Goal: Task Accomplishment & Management: Complete application form

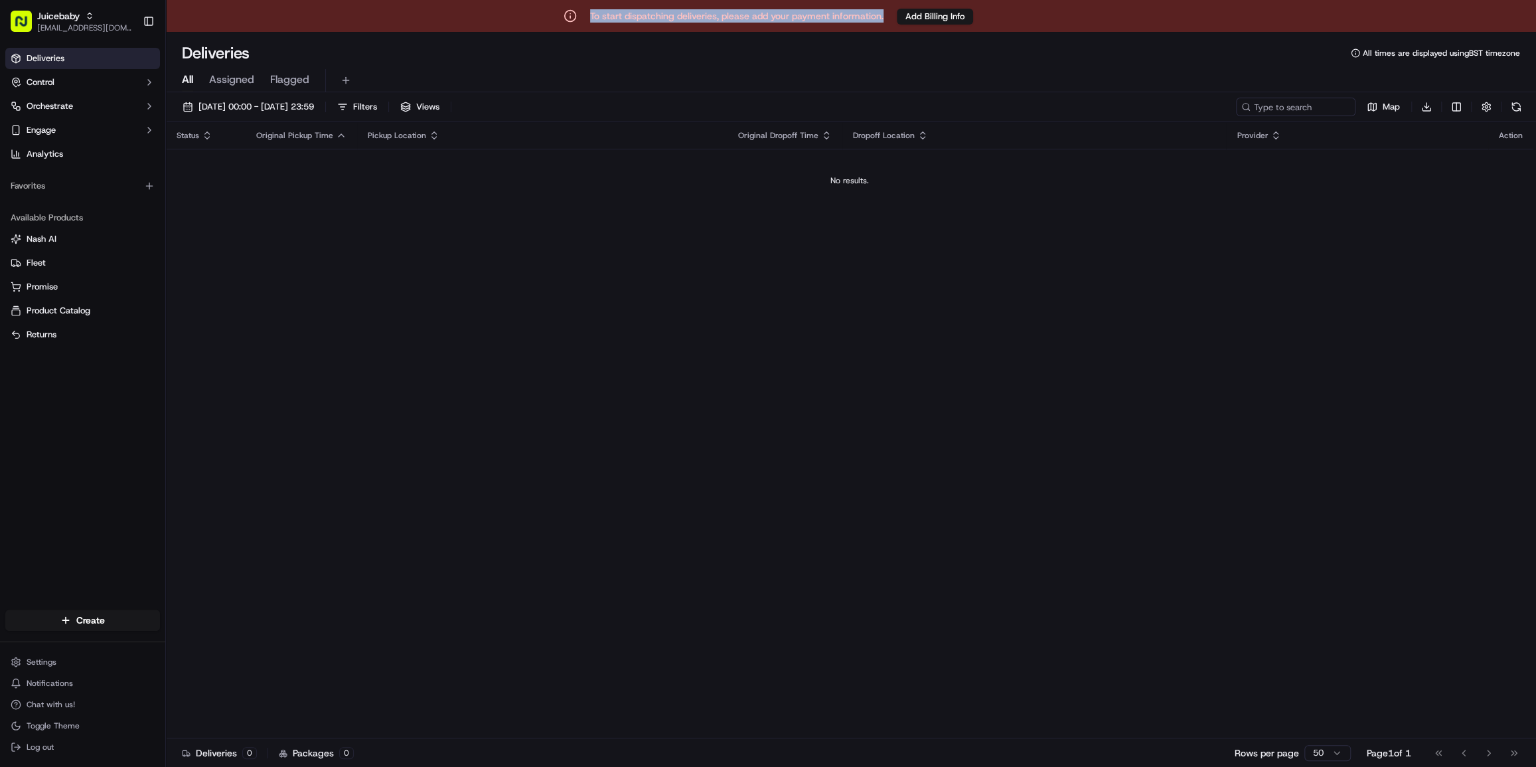
drag, startPoint x: 640, startPoint y: 14, endPoint x: 888, endPoint y: 19, distance: 248.3
click at [888, 19] on div "To start dispatching deliveries, please add your payment information. Add Billi…" at bounding box center [768, 16] width 1536 height 32
click at [759, 305] on div "Status Original Pickup Time Pickup Location Original Dropoff Time Dropoff Locat…" at bounding box center [849, 429] width 1367 height 615
click at [80, 20] on div "Juicebaby" at bounding box center [84, 15] width 95 height 13
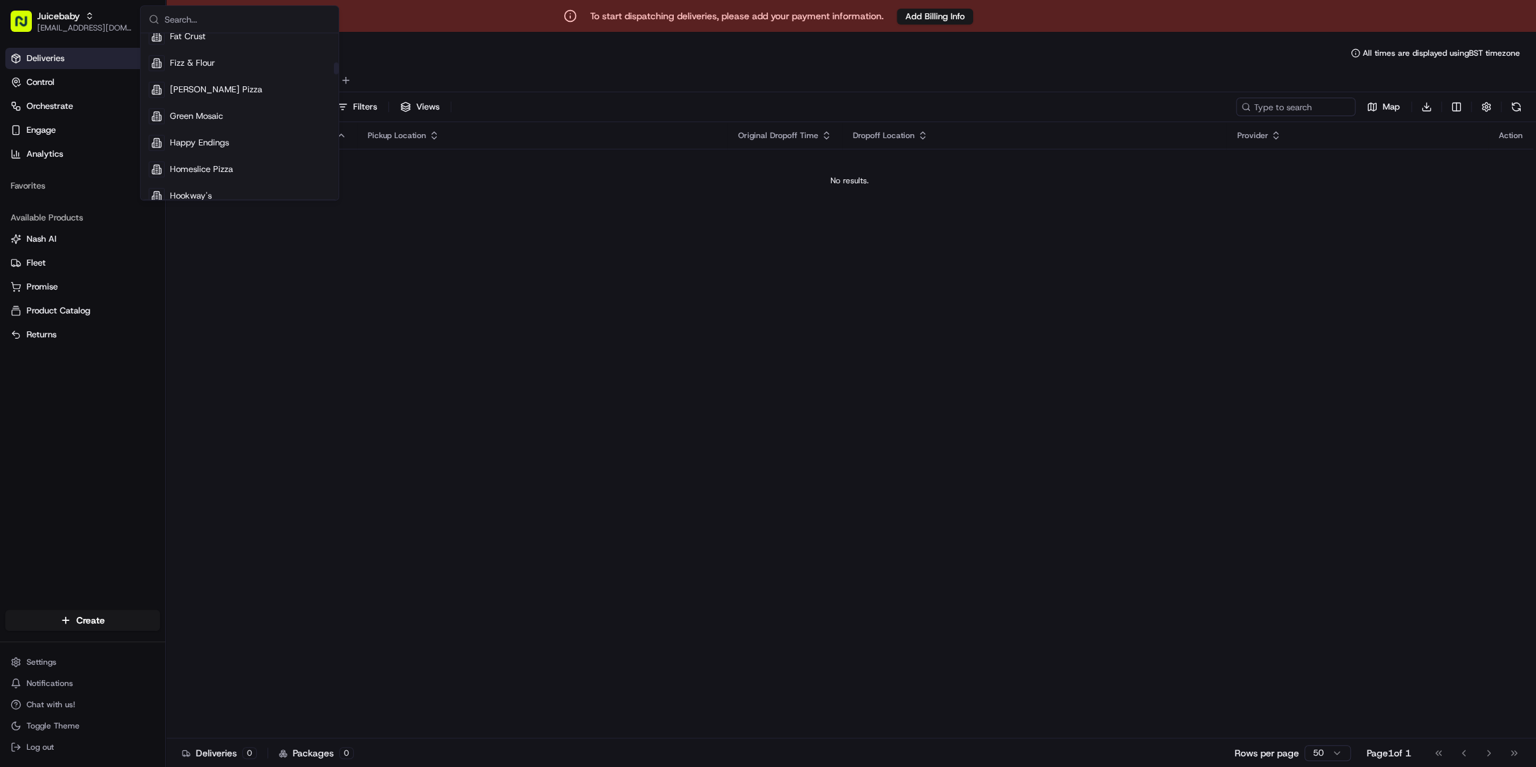
scroll to position [844, 0]
drag, startPoint x: 507, startPoint y: 332, endPoint x: 119, endPoint y: 63, distance: 472.0
click at [504, 328] on div "Status Original Pickup Time Pickup Location Original Dropoff Time Dropoff Locat…" at bounding box center [849, 429] width 1367 height 615
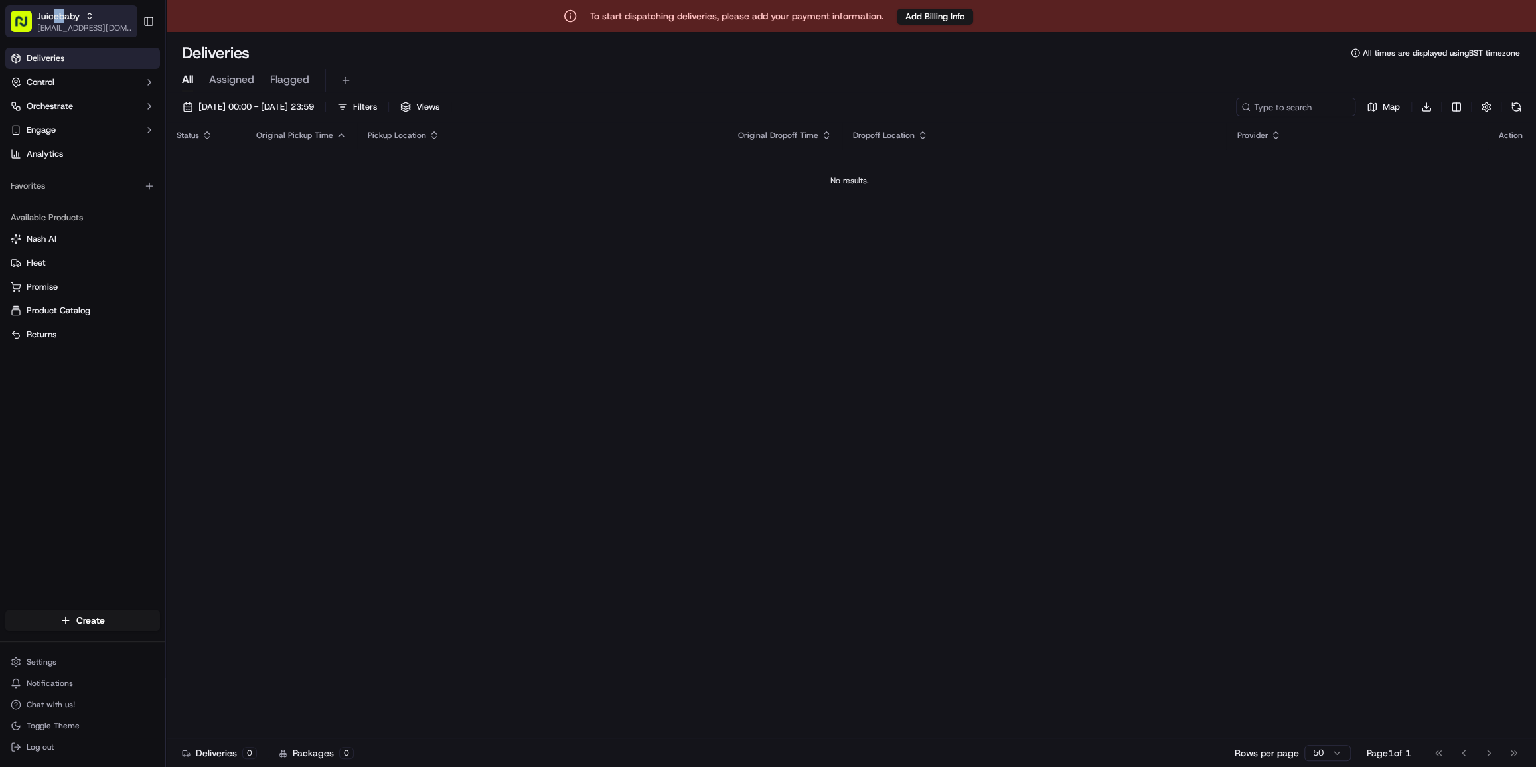
click at [54, 7] on button "Juicebaby cs@storekit.com" at bounding box center [71, 21] width 132 height 32
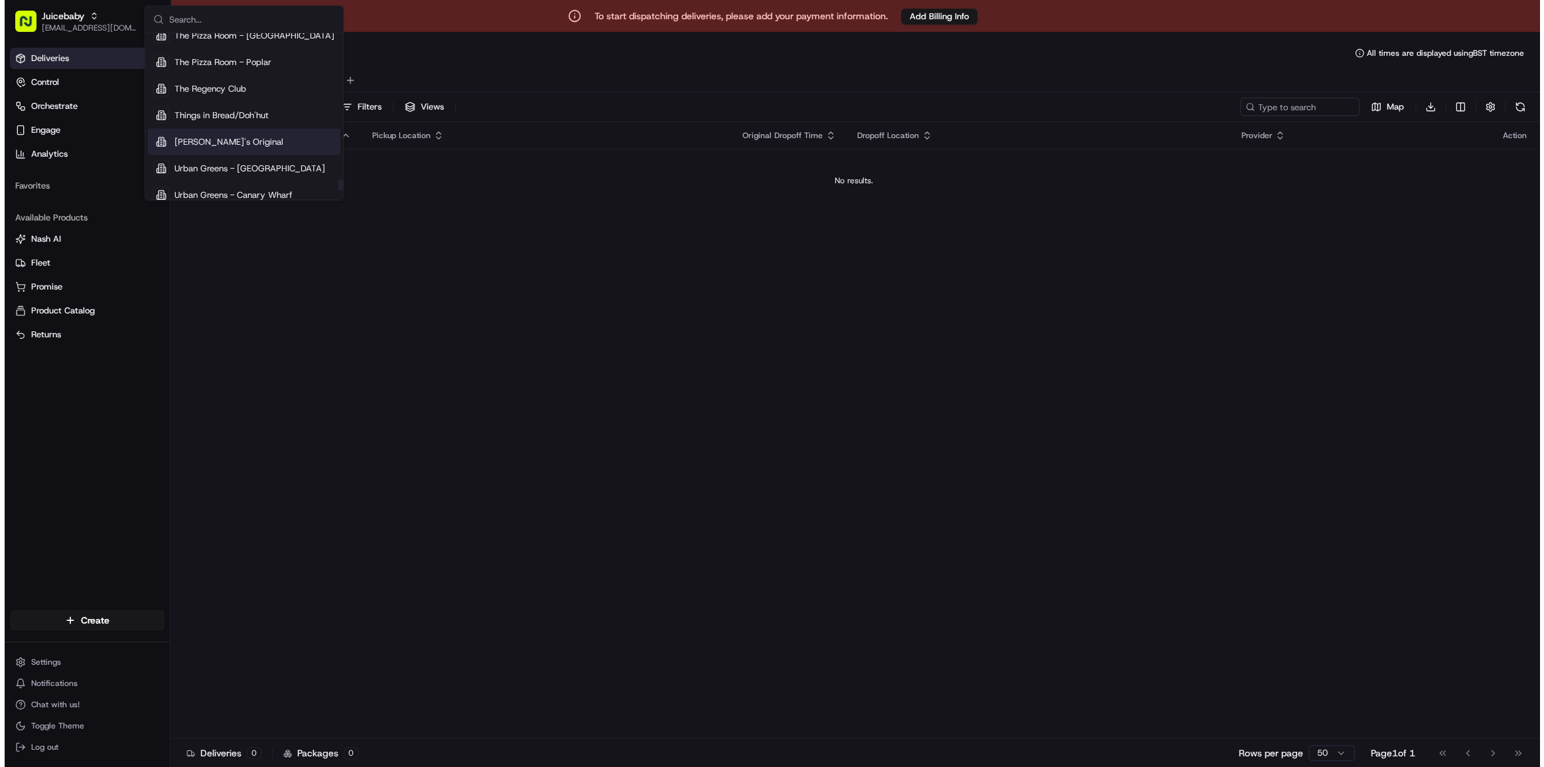
scroll to position [2126, 0]
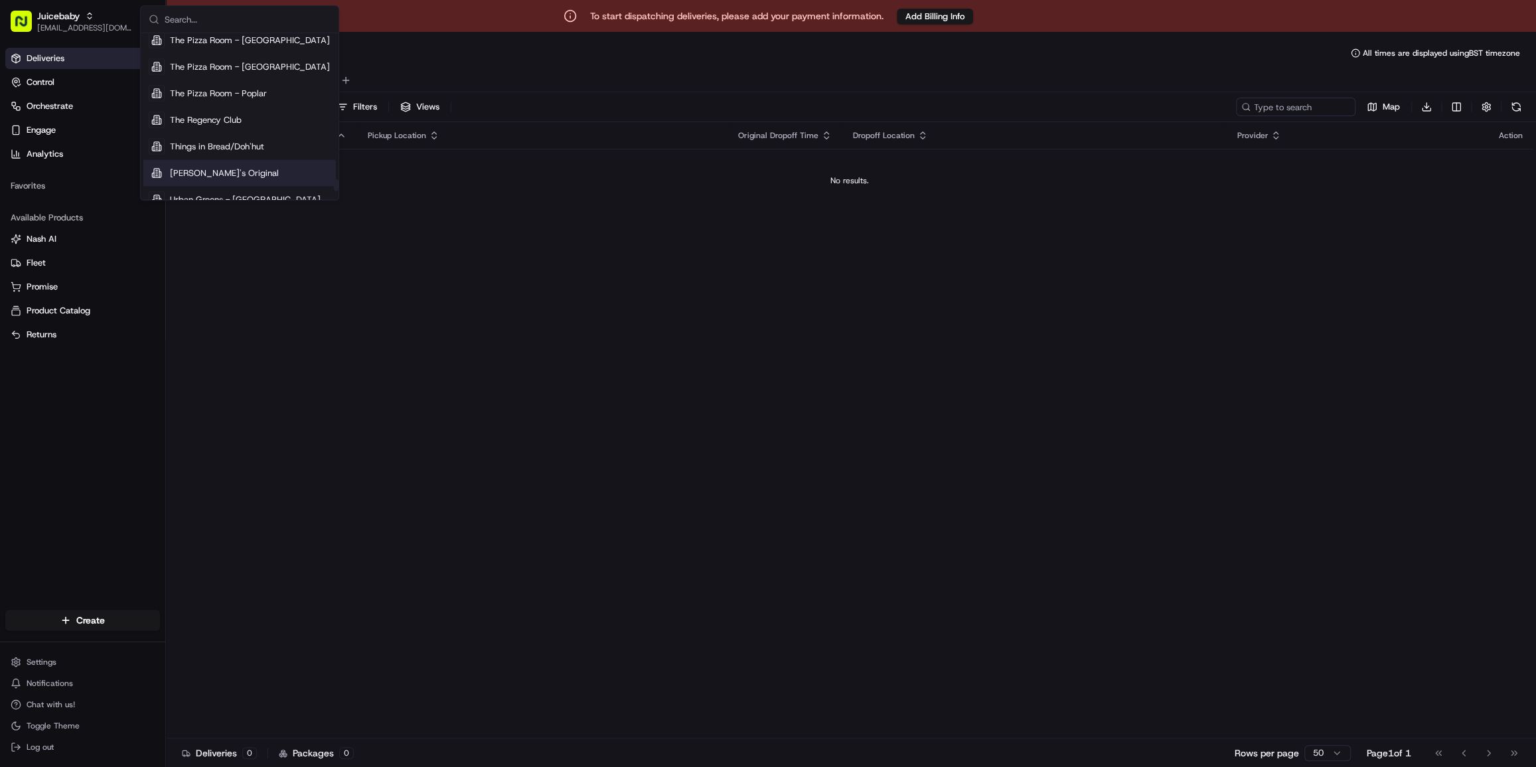
click at [251, 178] on div "[PERSON_NAME]'s Original" at bounding box center [239, 172] width 192 height 27
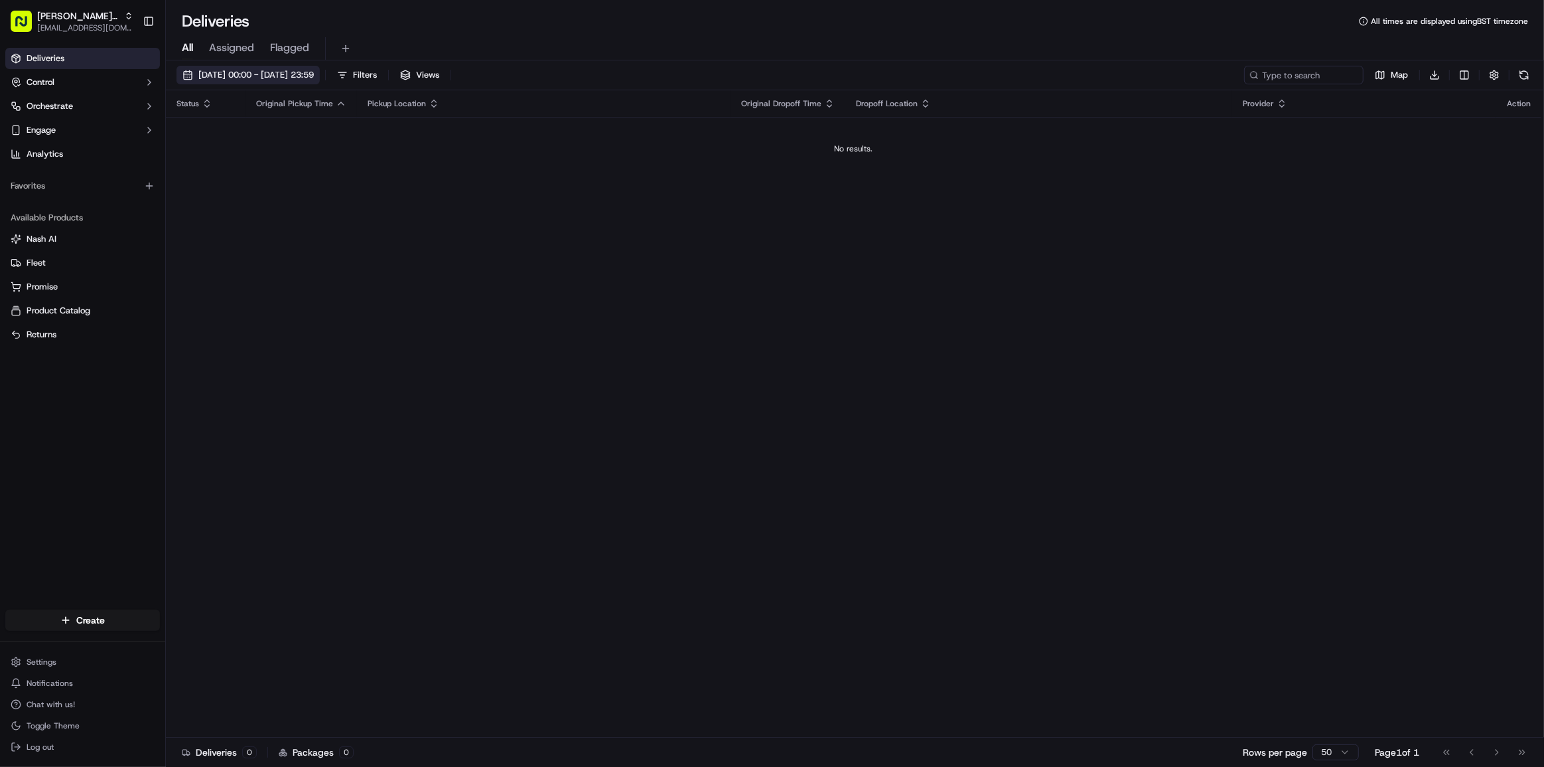
click at [272, 74] on span "[DATE] 00:00 - [DATE] 23:59" at bounding box center [255, 75] width 115 height 12
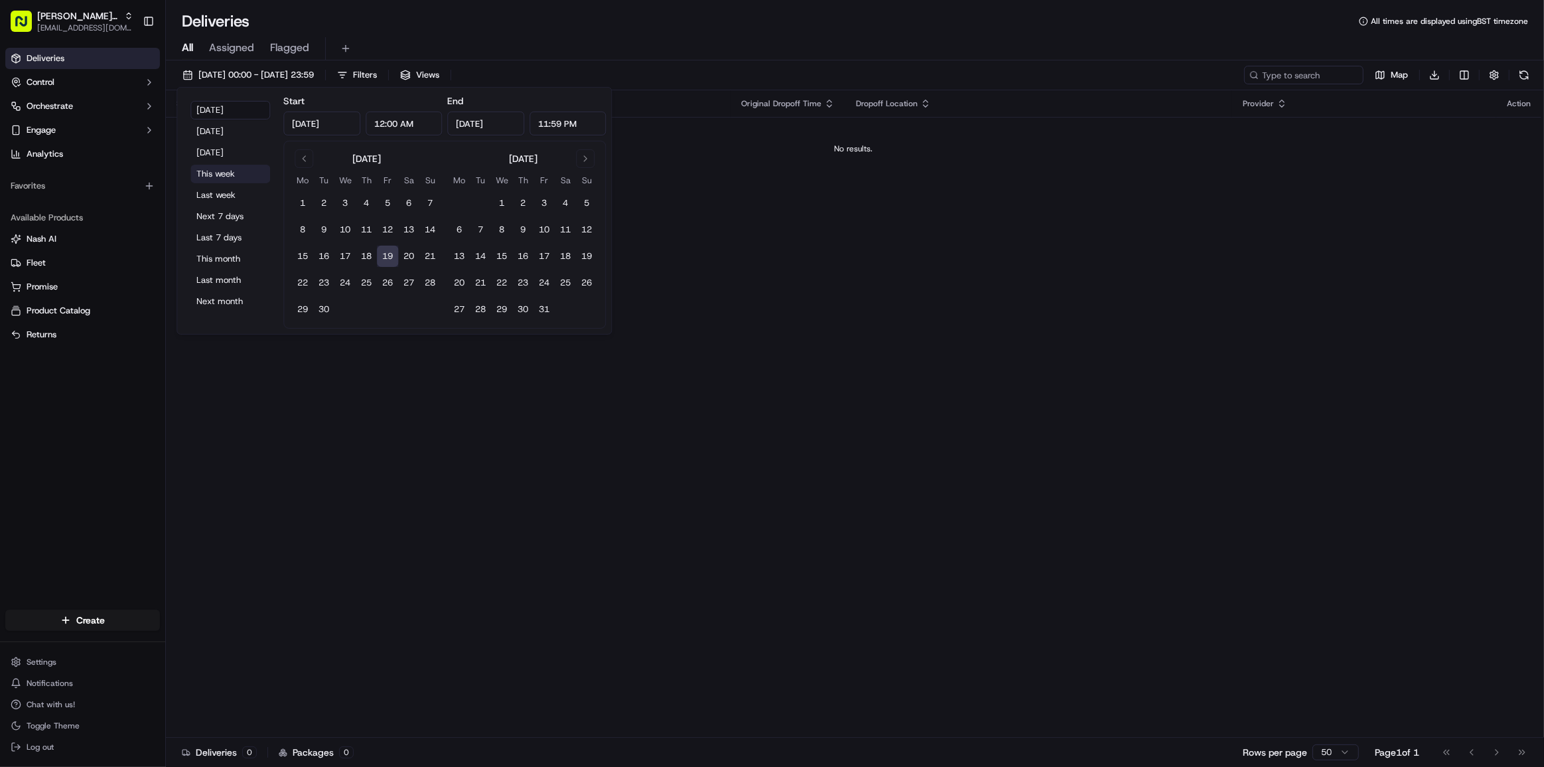
click at [221, 171] on button "This week" at bounding box center [230, 174] width 80 height 19
type input "[DATE]"
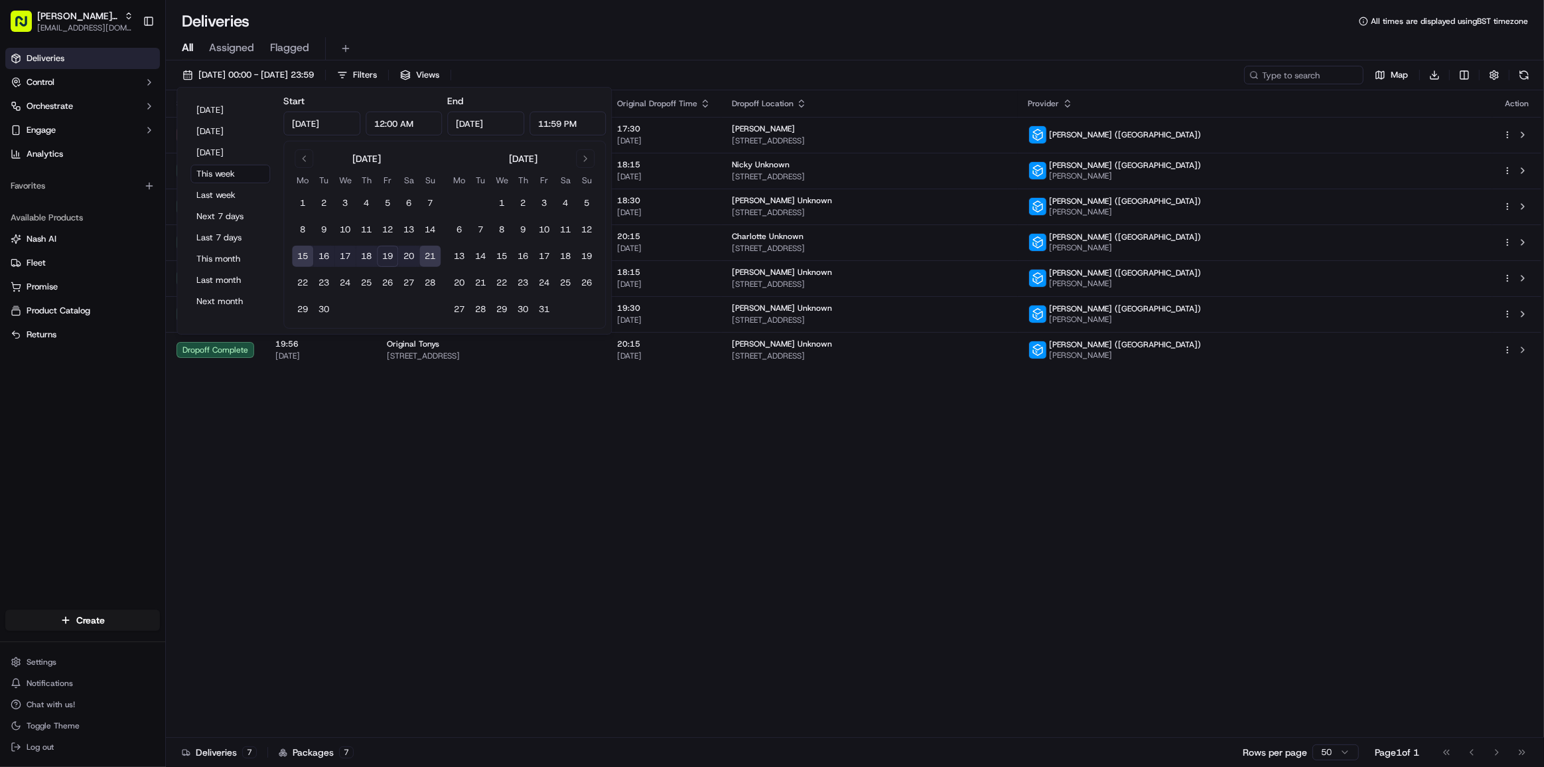
click at [989, 476] on div "Status Original Pickup Time Pickup Location Original Dropoff Time Dropoff Locat…" at bounding box center [854, 413] width 1376 height 647
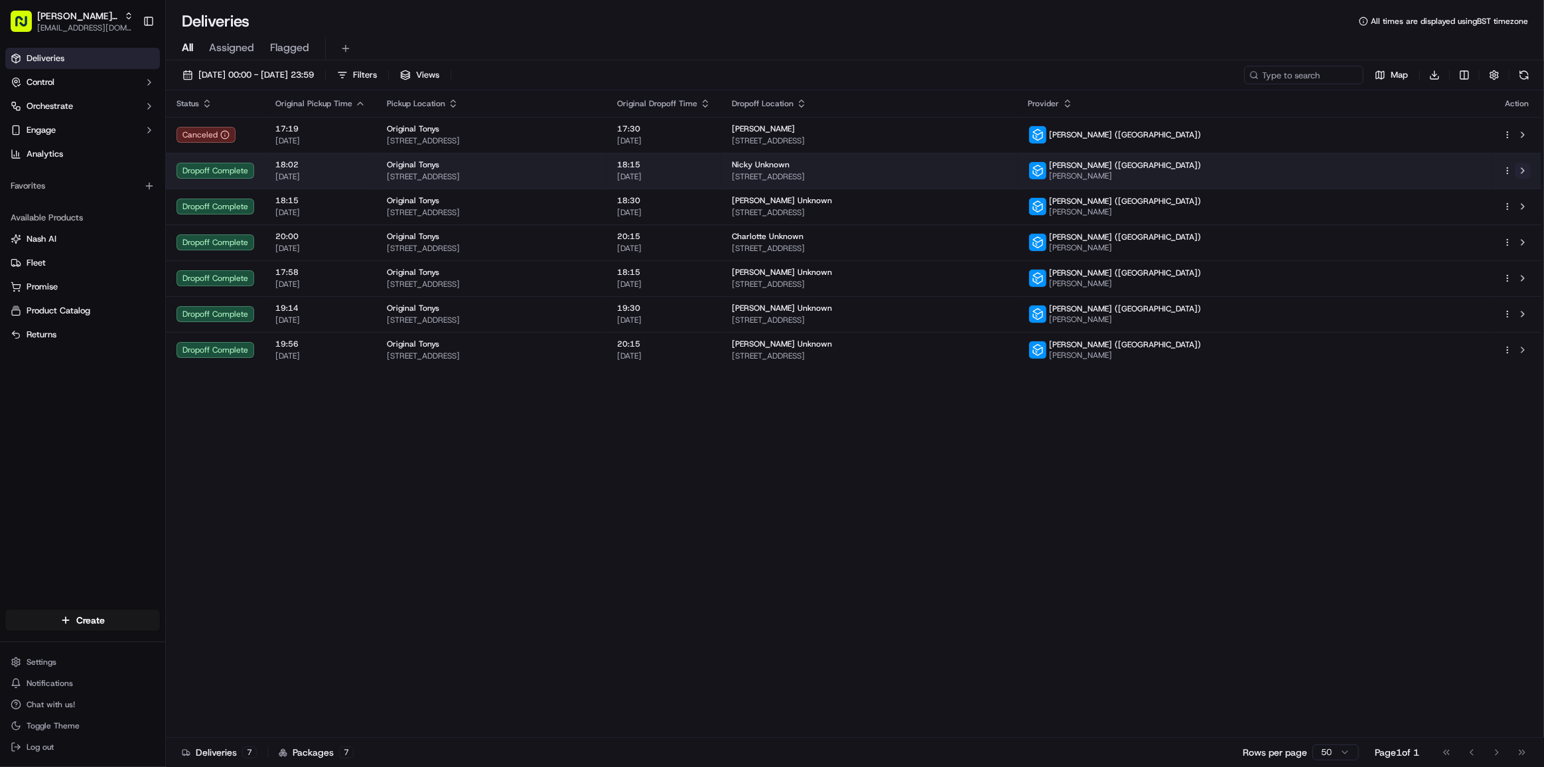
click at [1524, 175] on button at bounding box center [1523, 171] width 16 height 16
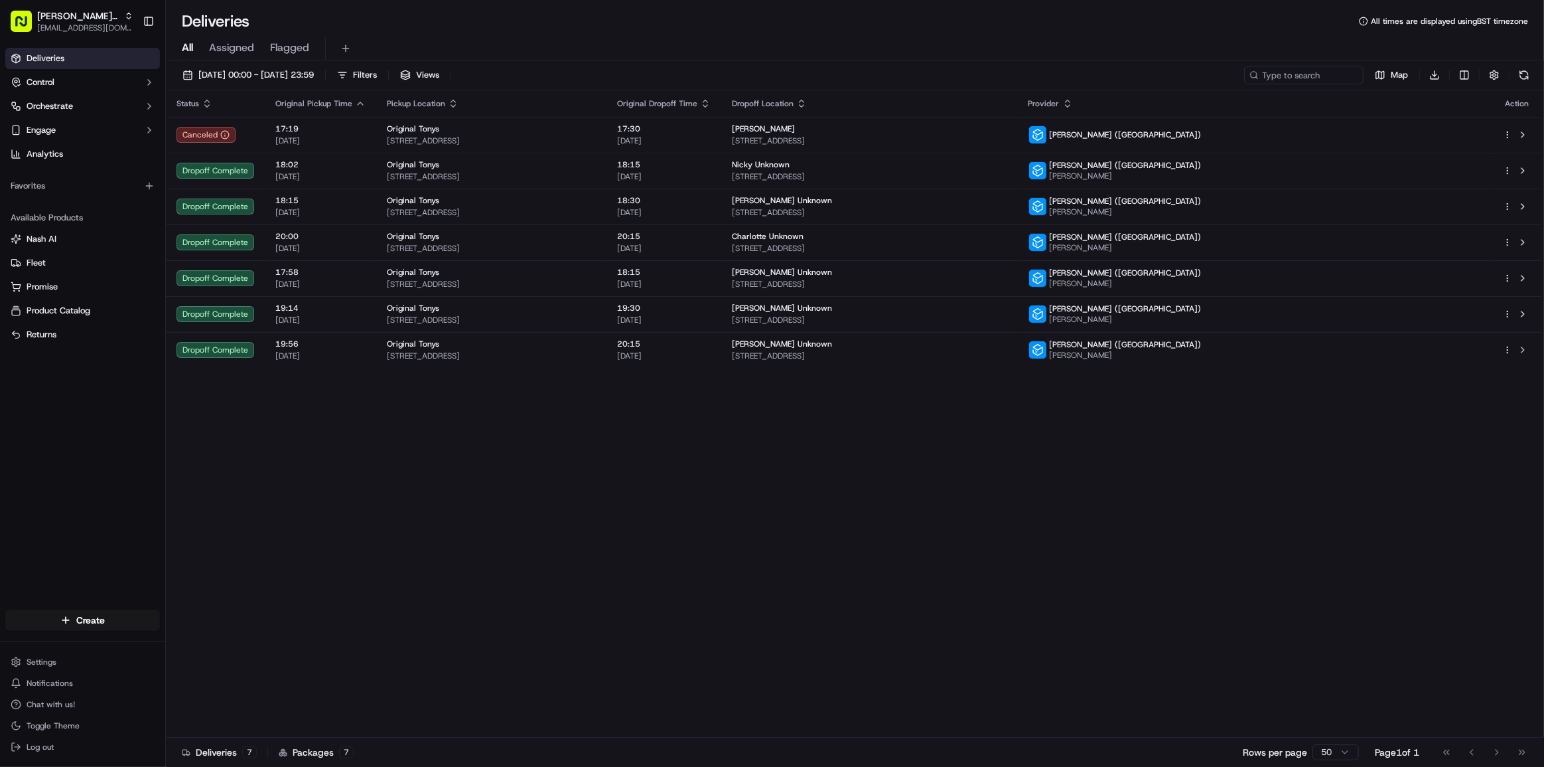
drag, startPoint x: 739, startPoint y: 480, endPoint x: 589, endPoint y: 433, distance: 157.4
drag, startPoint x: 589, startPoint y: 433, endPoint x: 599, endPoint y: 380, distance: 53.4
click at [598, 429] on div "Status Original Pickup Time Pickup Location Original Dropoff Time Dropoff Locat…" at bounding box center [854, 413] width 1376 height 647
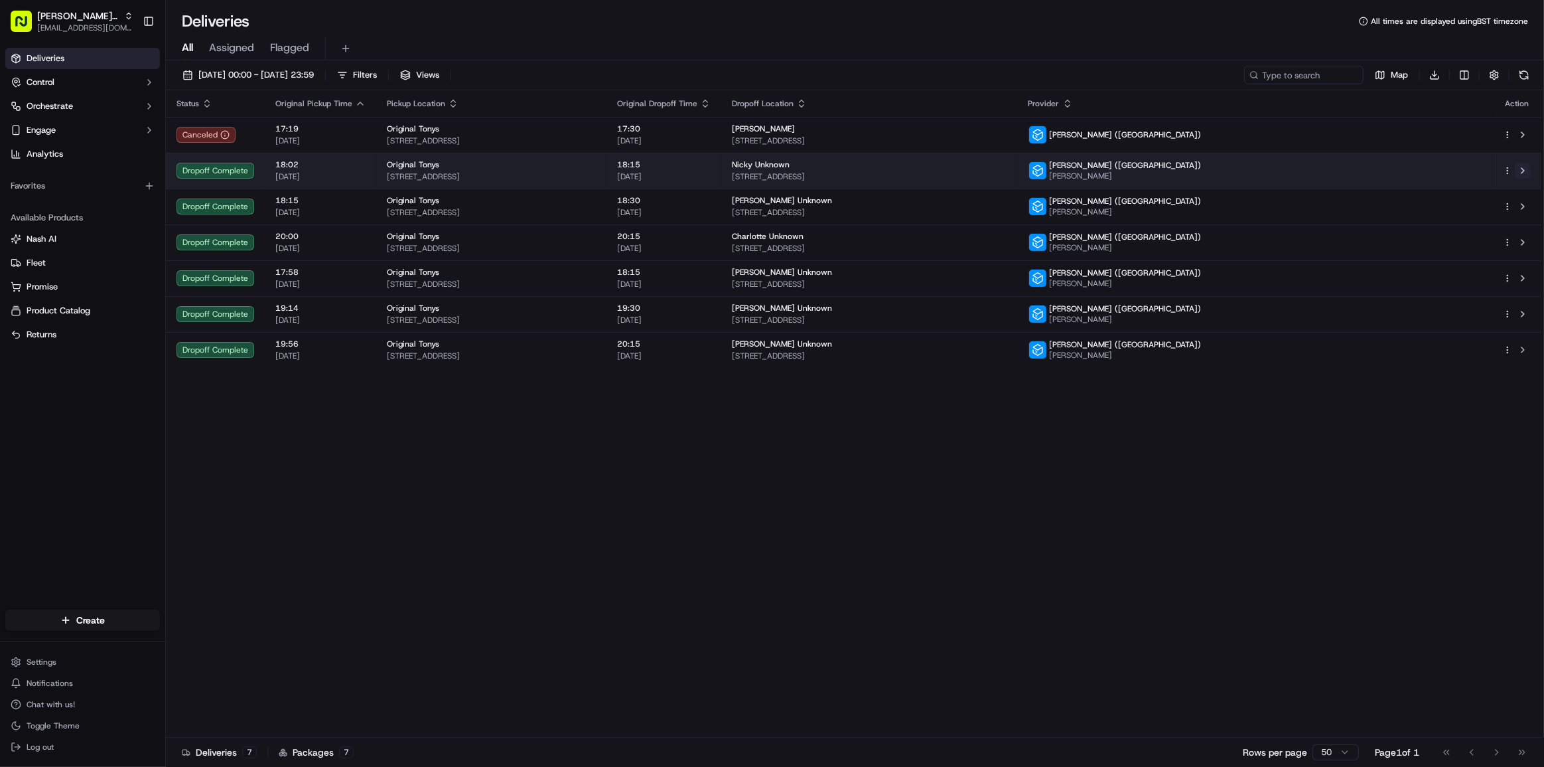
click at [1522, 167] on button at bounding box center [1523, 171] width 16 height 16
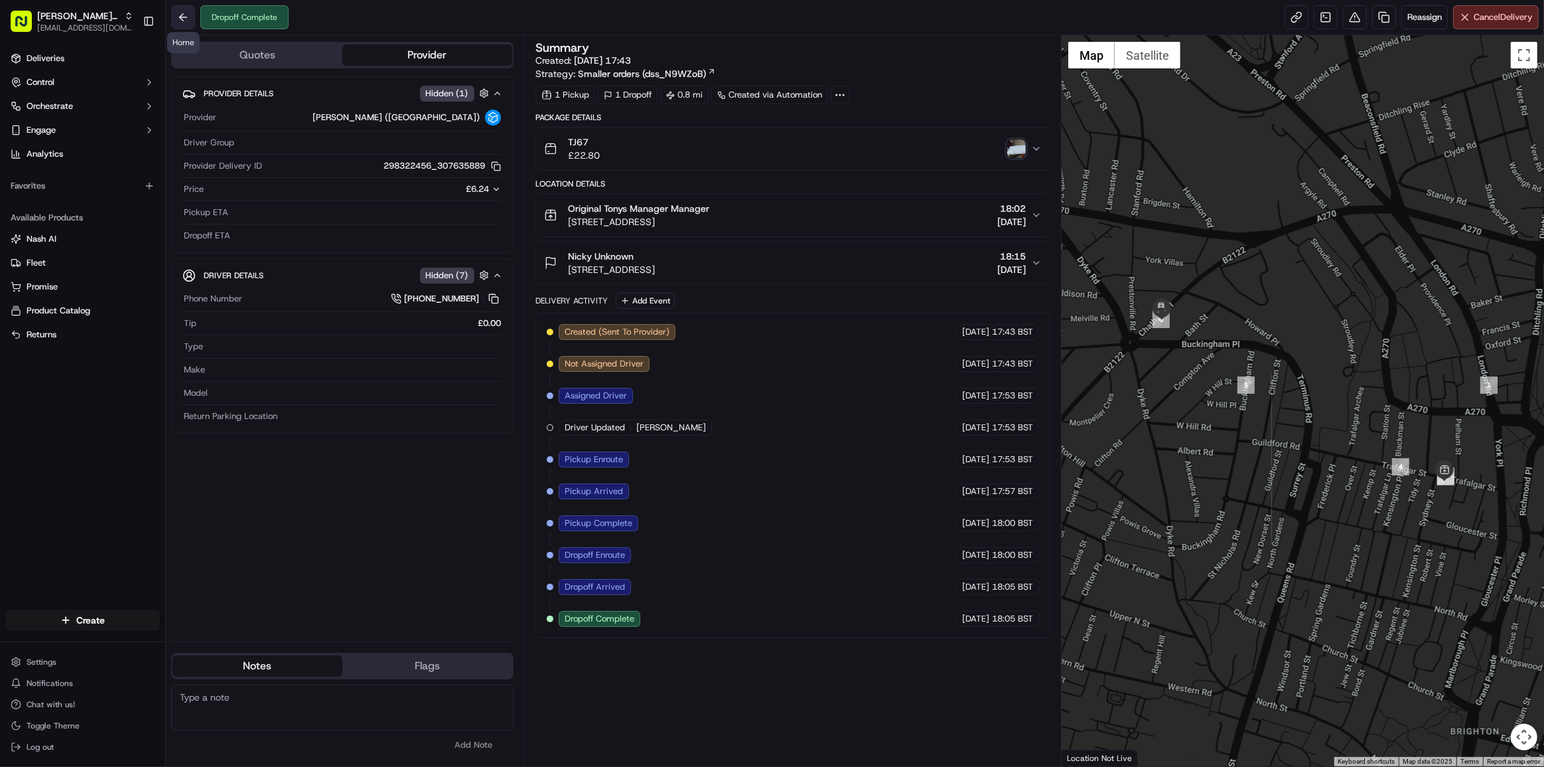
click at [185, 11] on button at bounding box center [183, 17] width 24 height 24
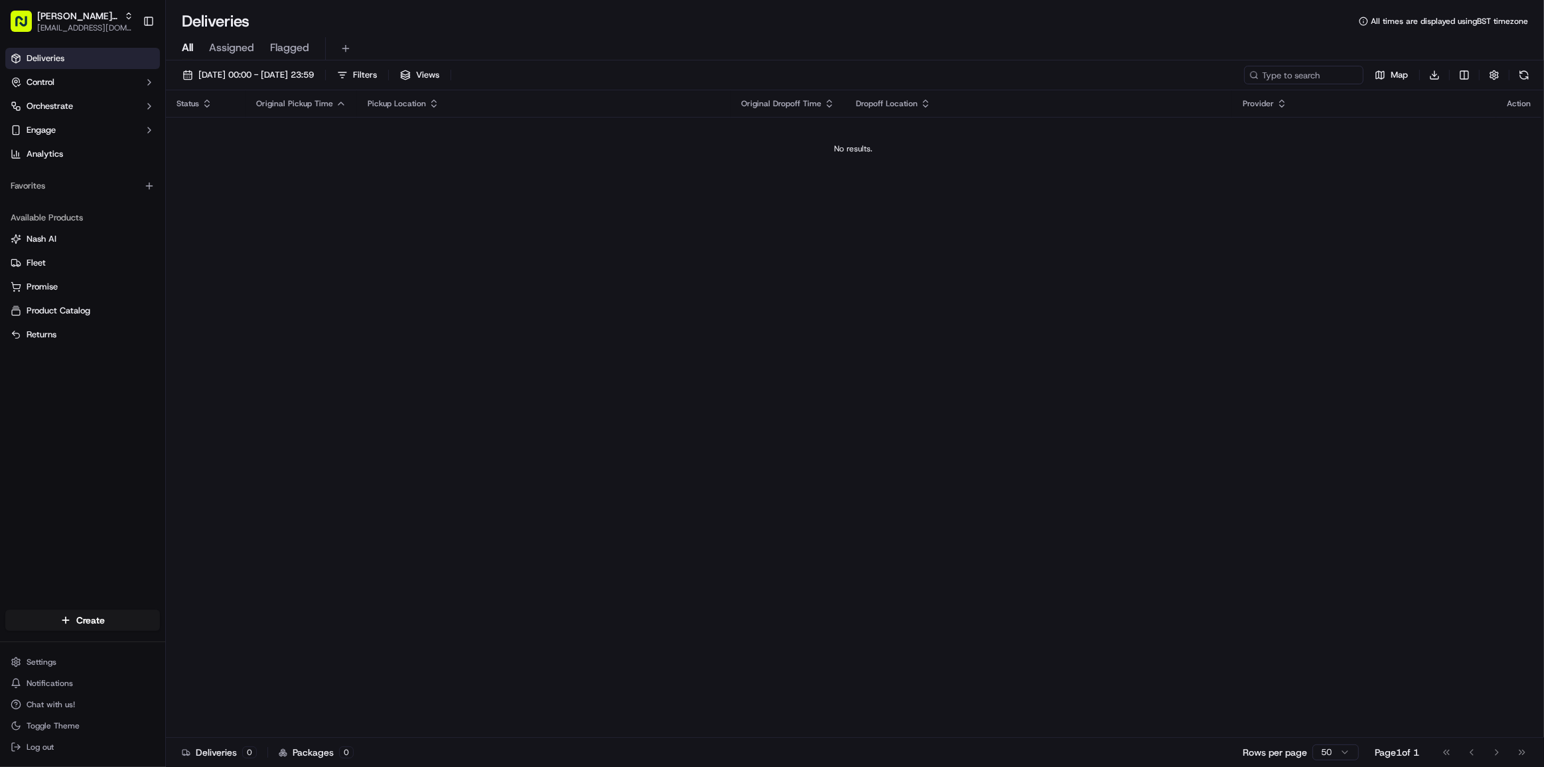
click at [551, 219] on div "Status Original Pickup Time Pickup Location Original Dropoff Time Dropoff Locat…" at bounding box center [854, 413] width 1376 height 647
click at [113, 613] on html "[PERSON_NAME]'s Original [EMAIL_ADDRESS][DOMAIN_NAME] Toggle Sidebar Deliveries…" at bounding box center [772, 383] width 1544 height 767
click at [244, 638] on link "Delivery" at bounding box center [240, 644] width 148 height 24
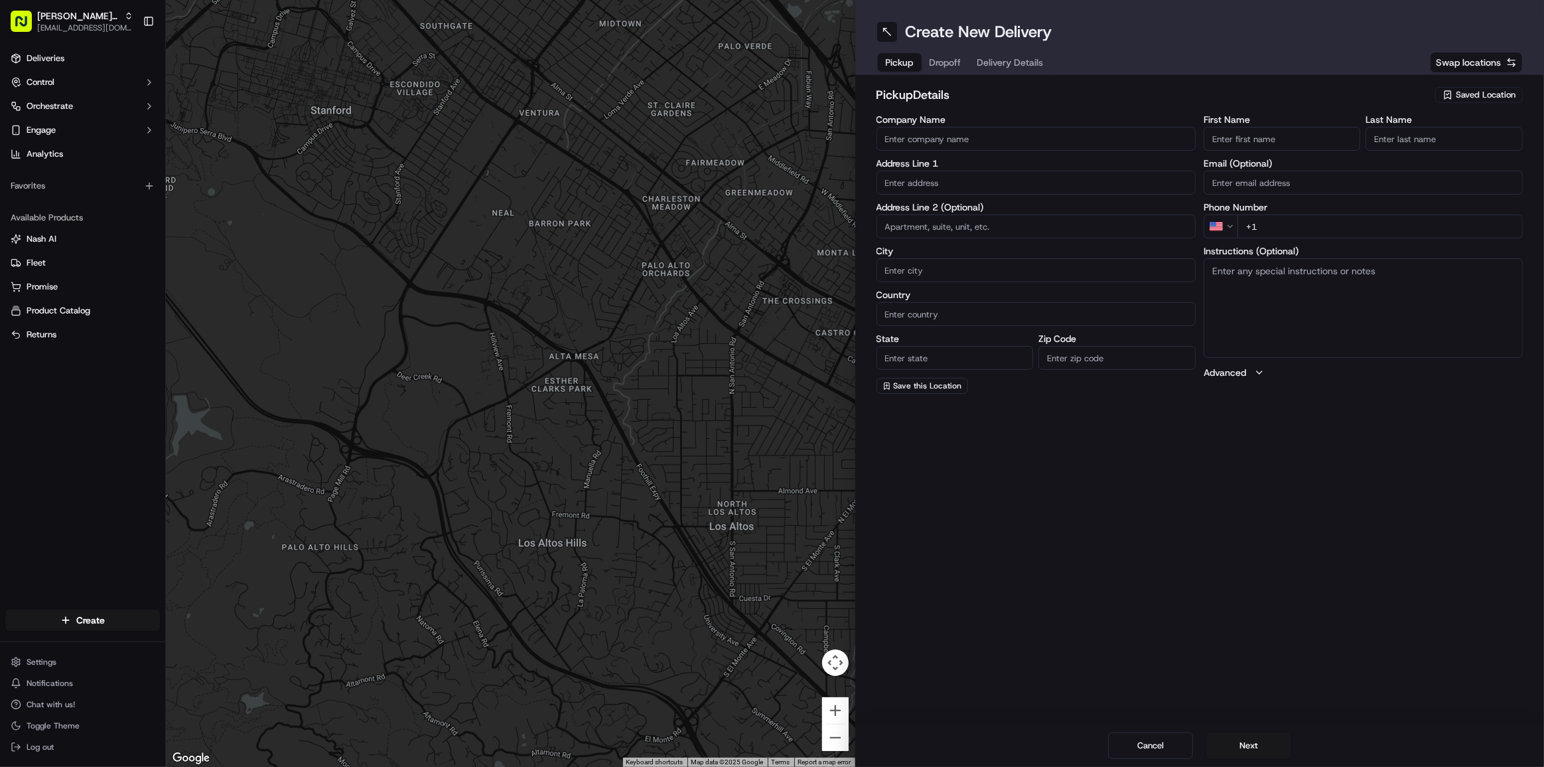
drag, startPoint x: 960, startPoint y: 260, endPoint x: 966, endPoint y: 251, distance: 11.0
click at [960, 258] on input "City" at bounding box center [1036, 270] width 319 height 24
click at [1145, 547] on div "Create New Delivery Pickup Dropoff Delivery Details Swap locations pickup Detai…" at bounding box center [1200, 383] width 690 height 767
click at [954, 263] on input "City" at bounding box center [1036, 270] width 319 height 24
click at [1098, 476] on div "Create New Delivery Pickup Dropoff Delivery Details Swap locations pickup Detai…" at bounding box center [1200, 383] width 690 height 767
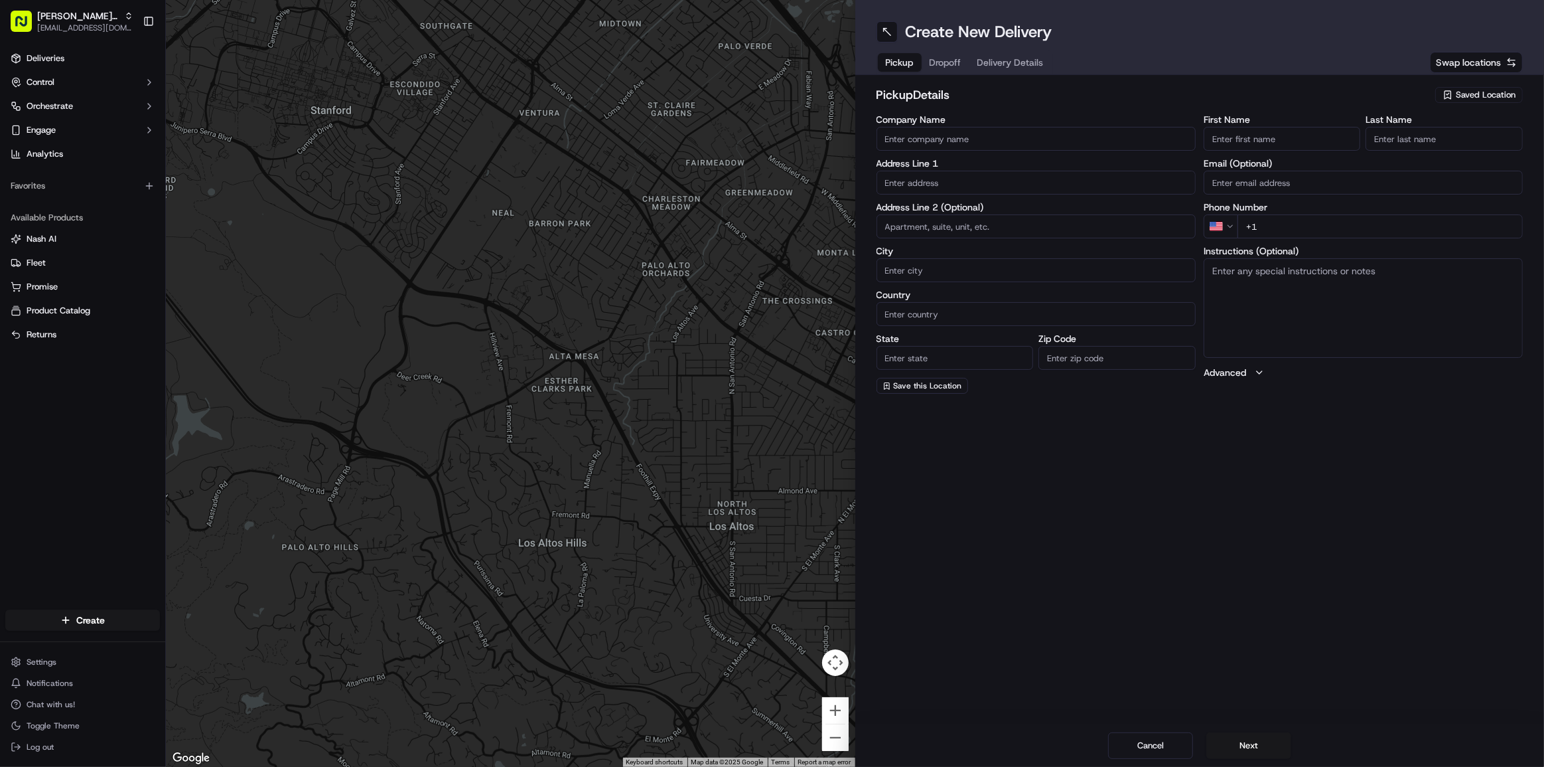
click at [932, 309] on input "Country" at bounding box center [1036, 314] width 319 height 24
drag, startPoint x: 1185, startPoint y: 521, endPoint x: 1041, endPoint y: 157, distance: 390.9
click at [1169, 483] on div "Create New Delivery Pickup Dropoff Delivery Details Swap locations pickup Detai…" at bounding box center [1200, 383] width 690 height 767
drag, startPoint x: 949, startPoint y: 58, endPoint x: 942, endPoint y: 54, distance: 7.7
click at [949, 56] on span "Dropoff" at bounding box center [960, 62] width 32 height 13
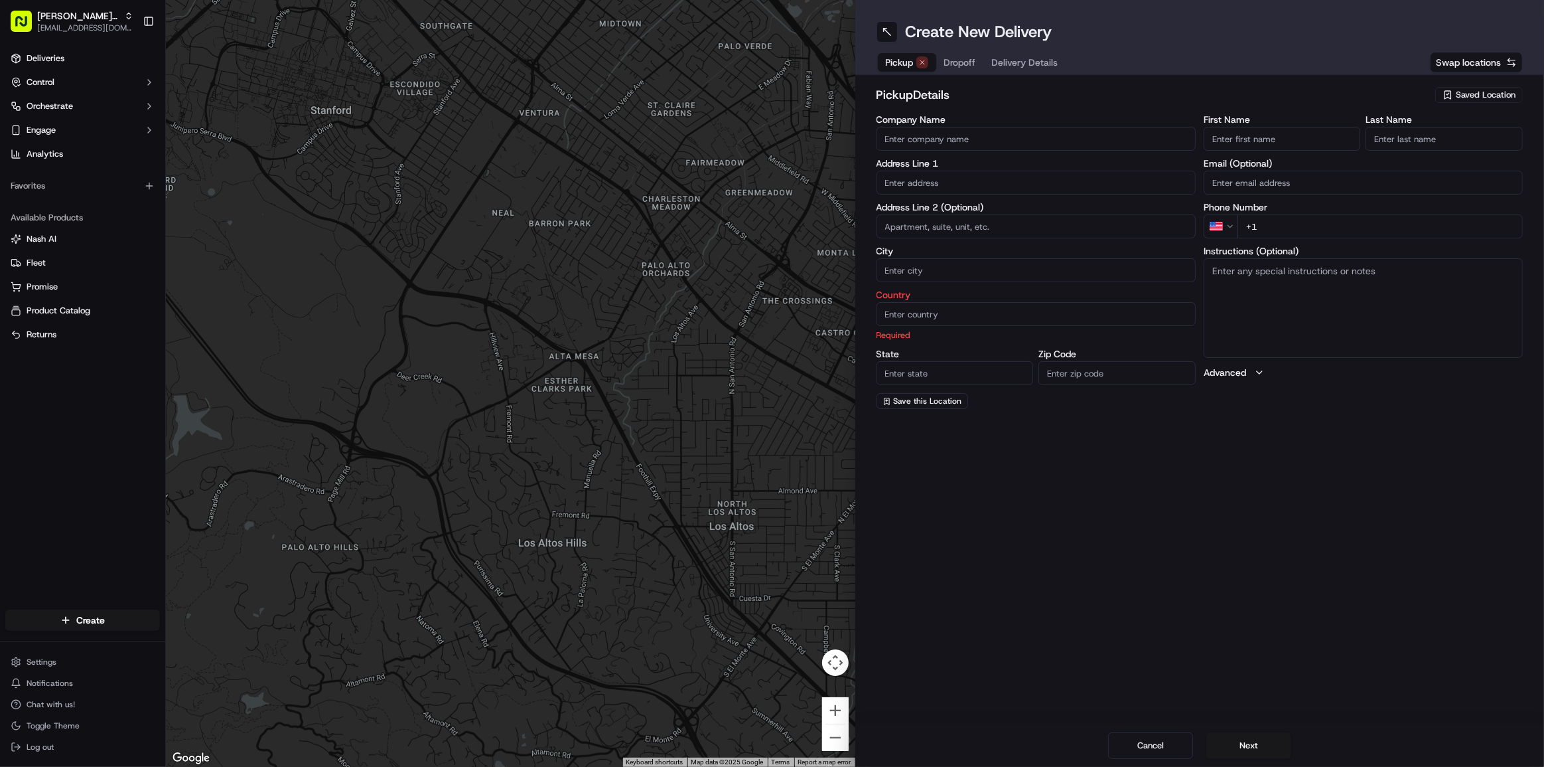
click at [909, 53] on button "Pickup" at bounding box center [907, 62] width 58 height 19
click at [950, 319] on input "Country" at bounding box center [1036, 314] width 319 height 24
click at [954, 316] on input "Country" at bounding box center [1036, 314] width 319 height 24
click at [960, 319] on input "Country" at bounding box center [1036, 314] width 319 height 24
click at [928, 368] on input "State" at bounding box center [955, 373] width 157 height 24
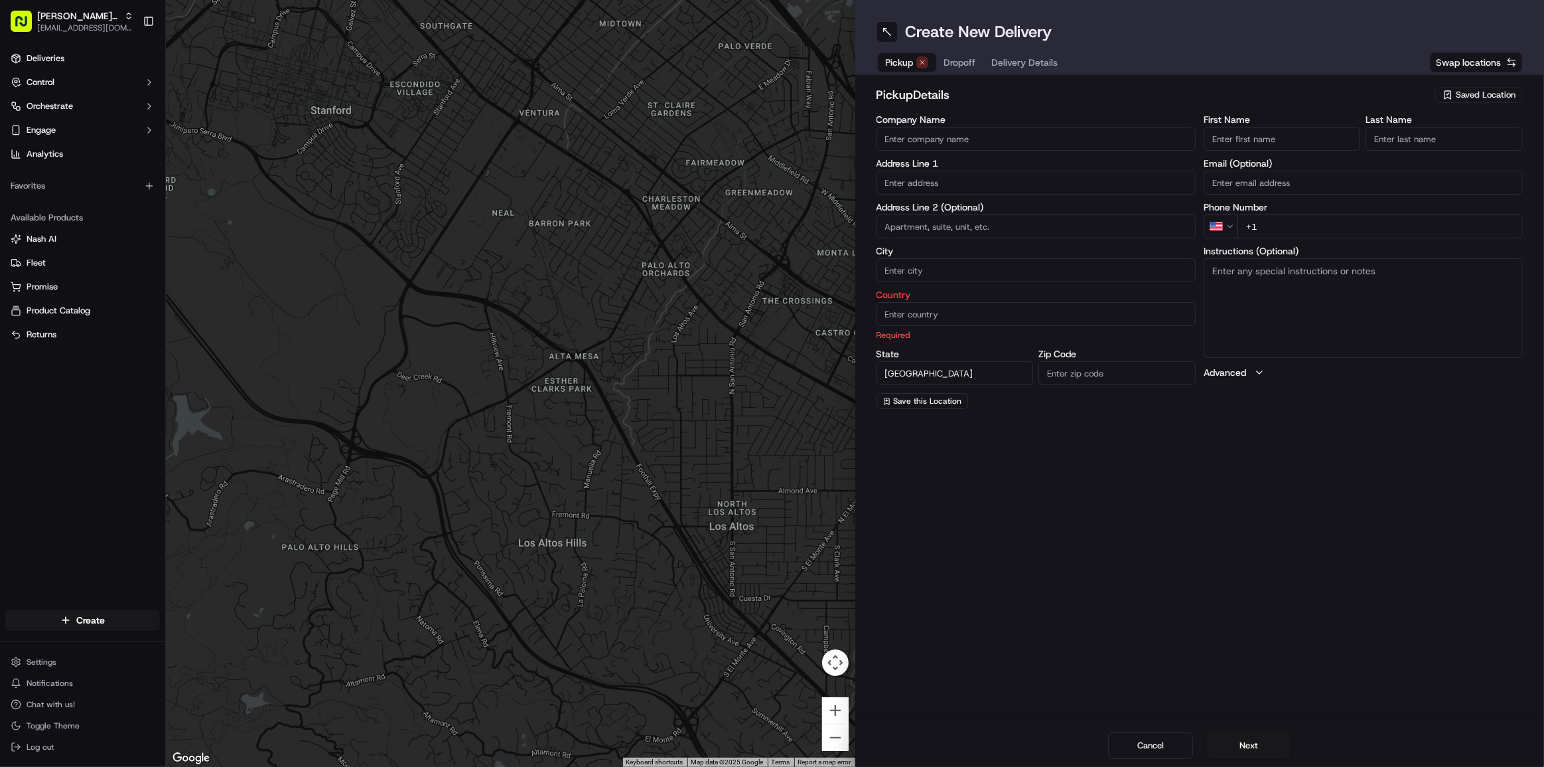
type input "[GEOGRAPHIC_DATA]"
click at [938, 321] on input "Country" at bounding box center [1036, 314] width 319 height 24
type input "GB"
click at [1182, 549] on div "Create New Delivery Pickup Dropoff Delivery Details Swap locations pickup Detai…" at bounding box center [1200, 383] width 690 height 767
click at [944, 50] on div "Pickup Dropoff Delivery Details" at bounding box center [965, 62] width 177 height 24
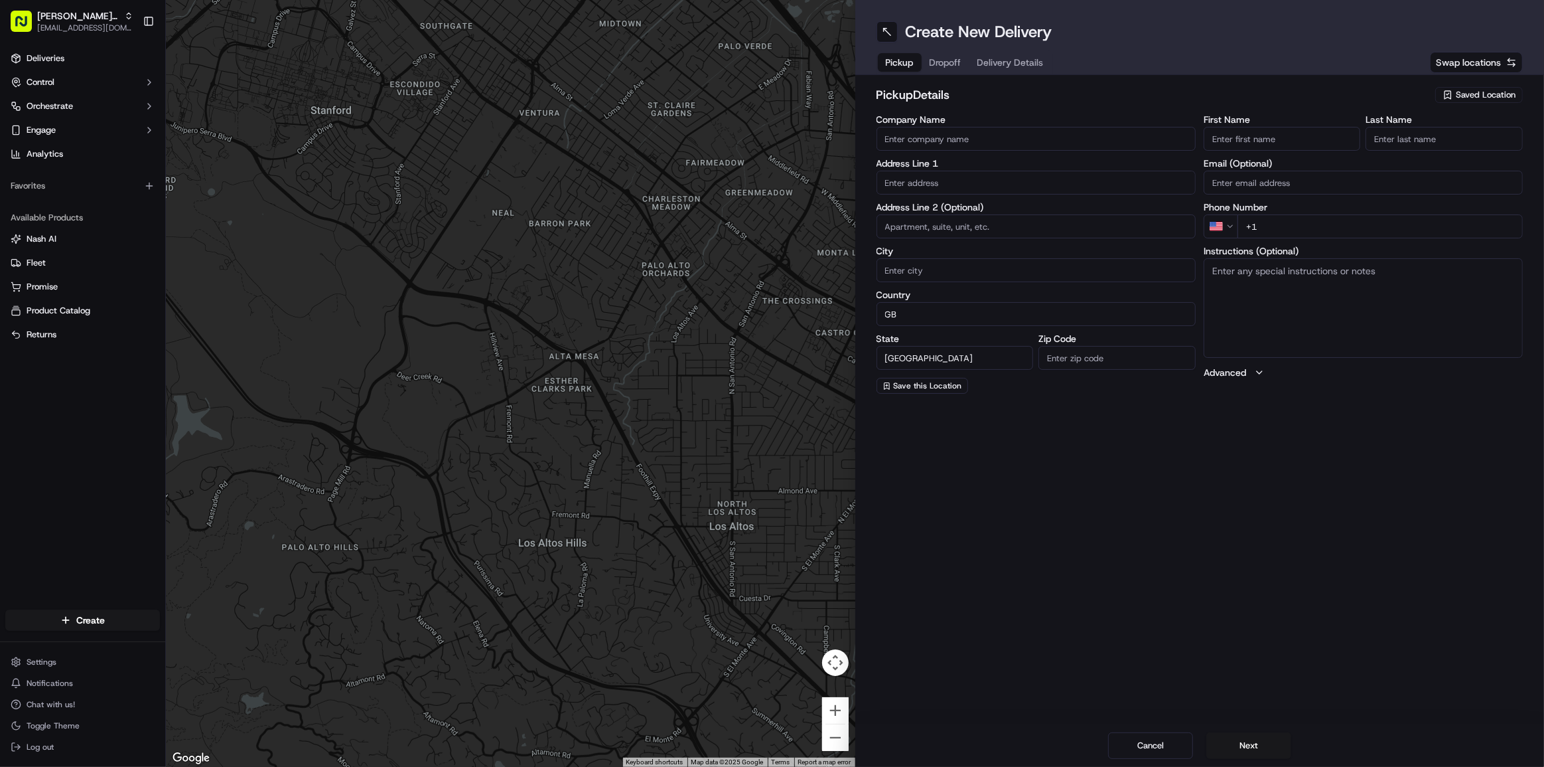
click at [944, 65] on span "Dropoff" at bounding box center [946, 62] width 32 height 13
click at [909, 71] on button "Pickup" at bounding box center [907, 62] width 58 height 19
click at [950, 57] on span "Dropoff" at bounding box center [946, 62] width 32 height 13
click at [944, 318] on input "Country" at bounding box center [1036, 314] width 319 height 24
type input "GB"
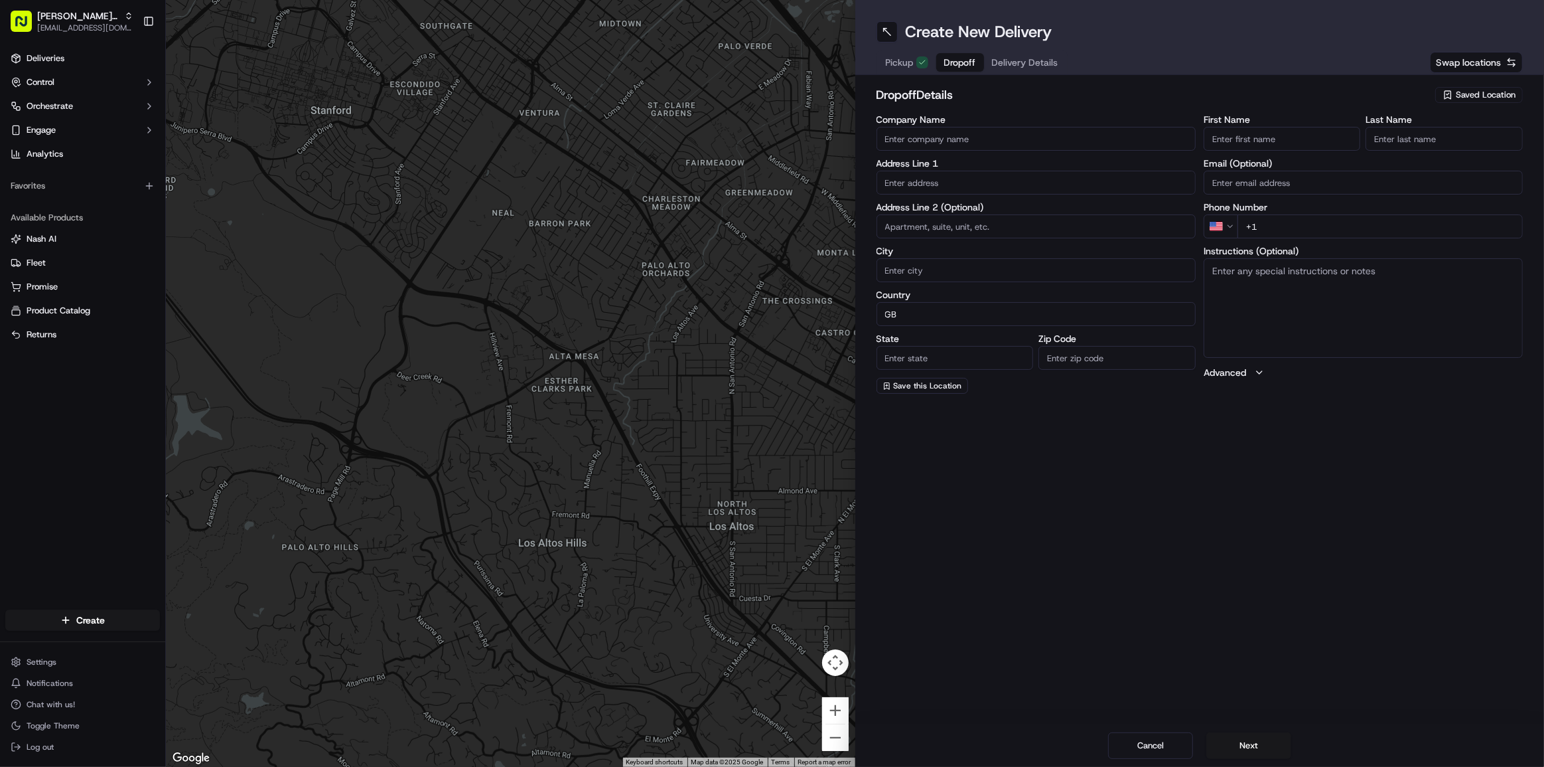
click at [936, 351] on input "State" at bounding box center [955, 358] width 157 height 24
click at [956, 53] on button "Dropoff" at bounding box center [953, 62] width 62 height 19
click at [1038, 56] on span "Delivery Details" at bounding box center [1025, 62] width 66 height 13
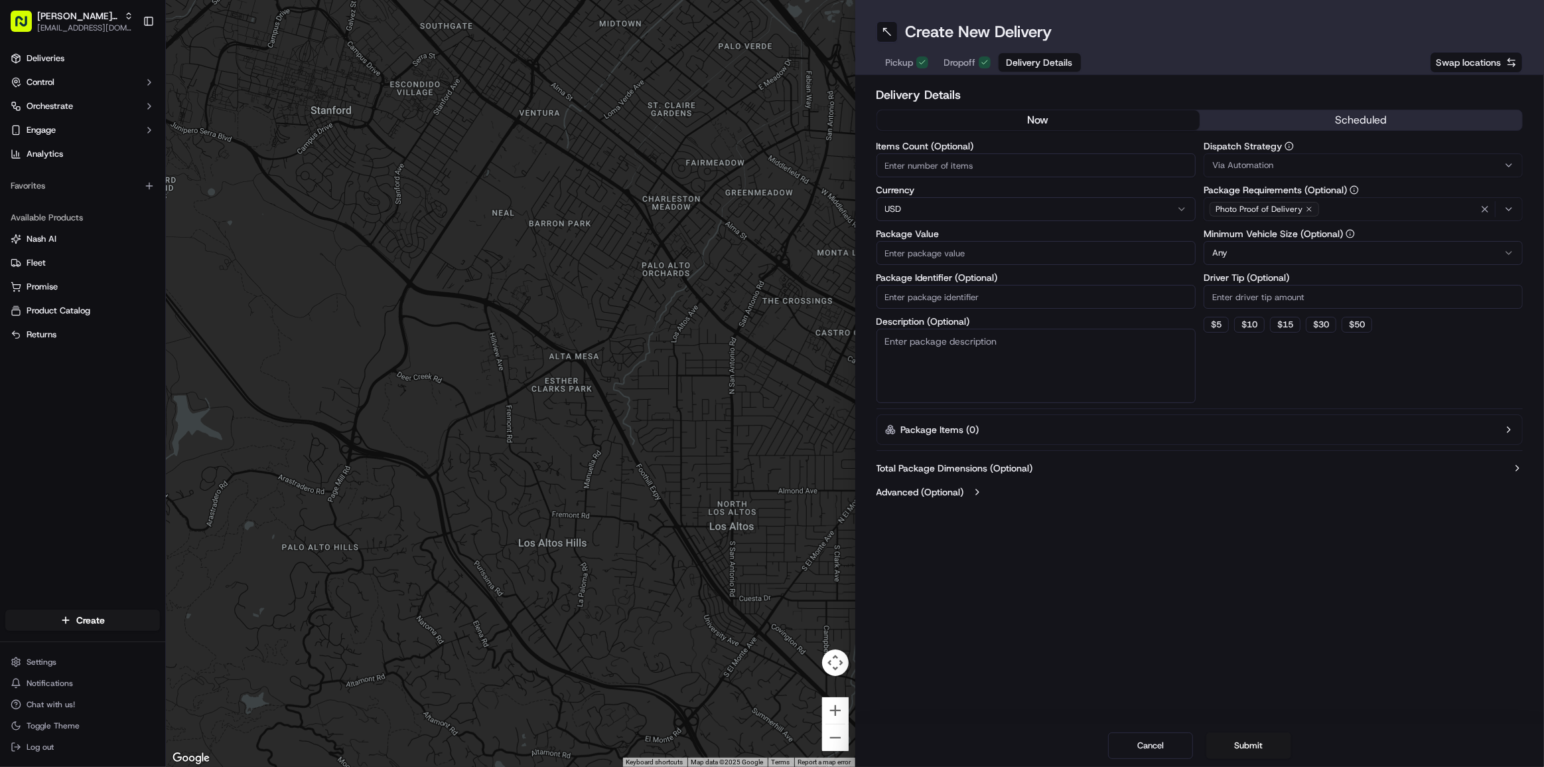
click at [962, 56] on span "Dropoff" at bounding box center [960, 62] width 32 height 13
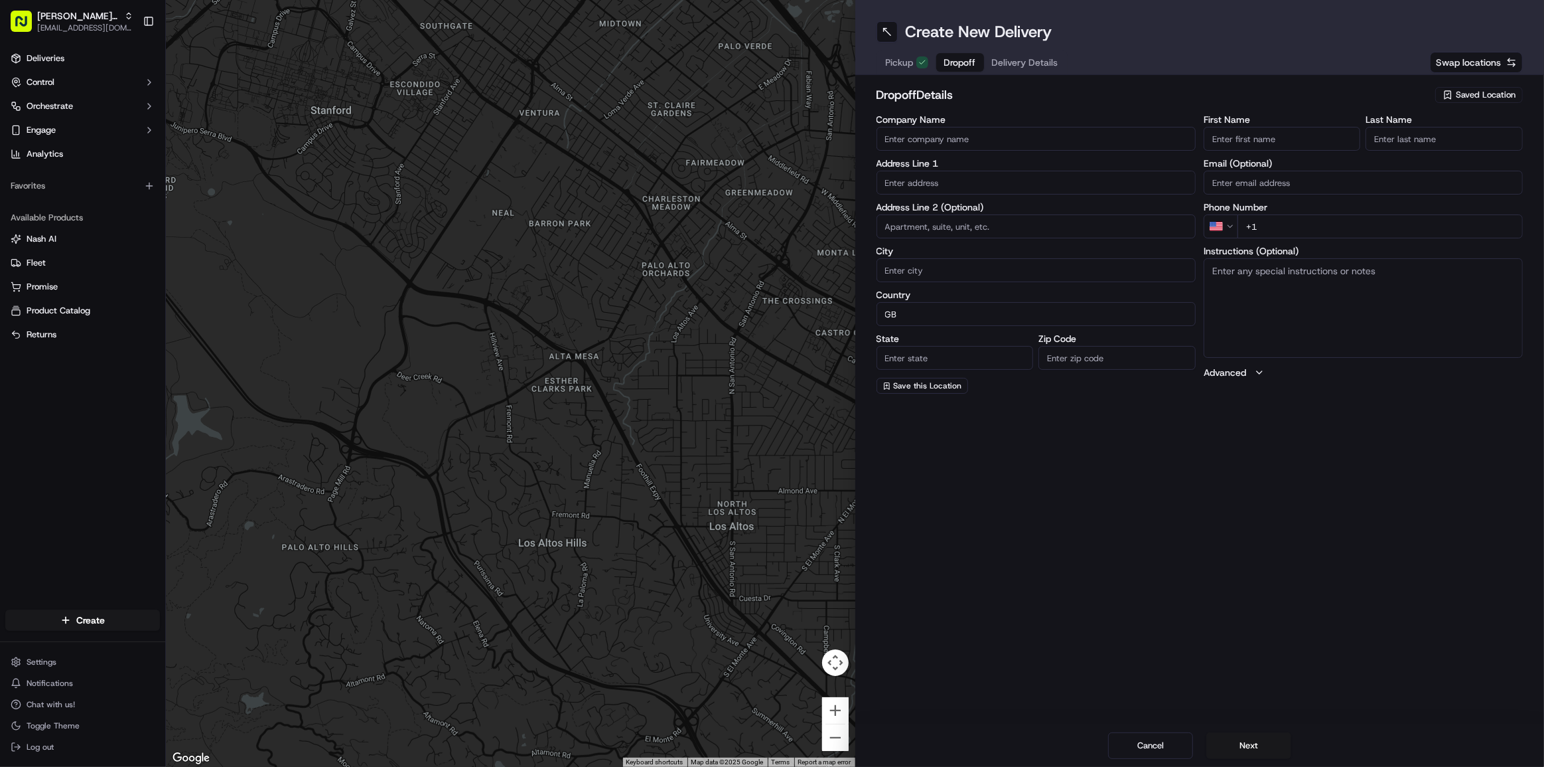
drag, startPoint x: 1045, startPoint y: 47, endPoint x: 1041, endPoint y: 56, distance: 10.4
click at [1045, 46] on div "Create New Delivery Pickup Dropoff Delivery Details Swap locations" at bounding box center [1200, 37] width 690 height 75
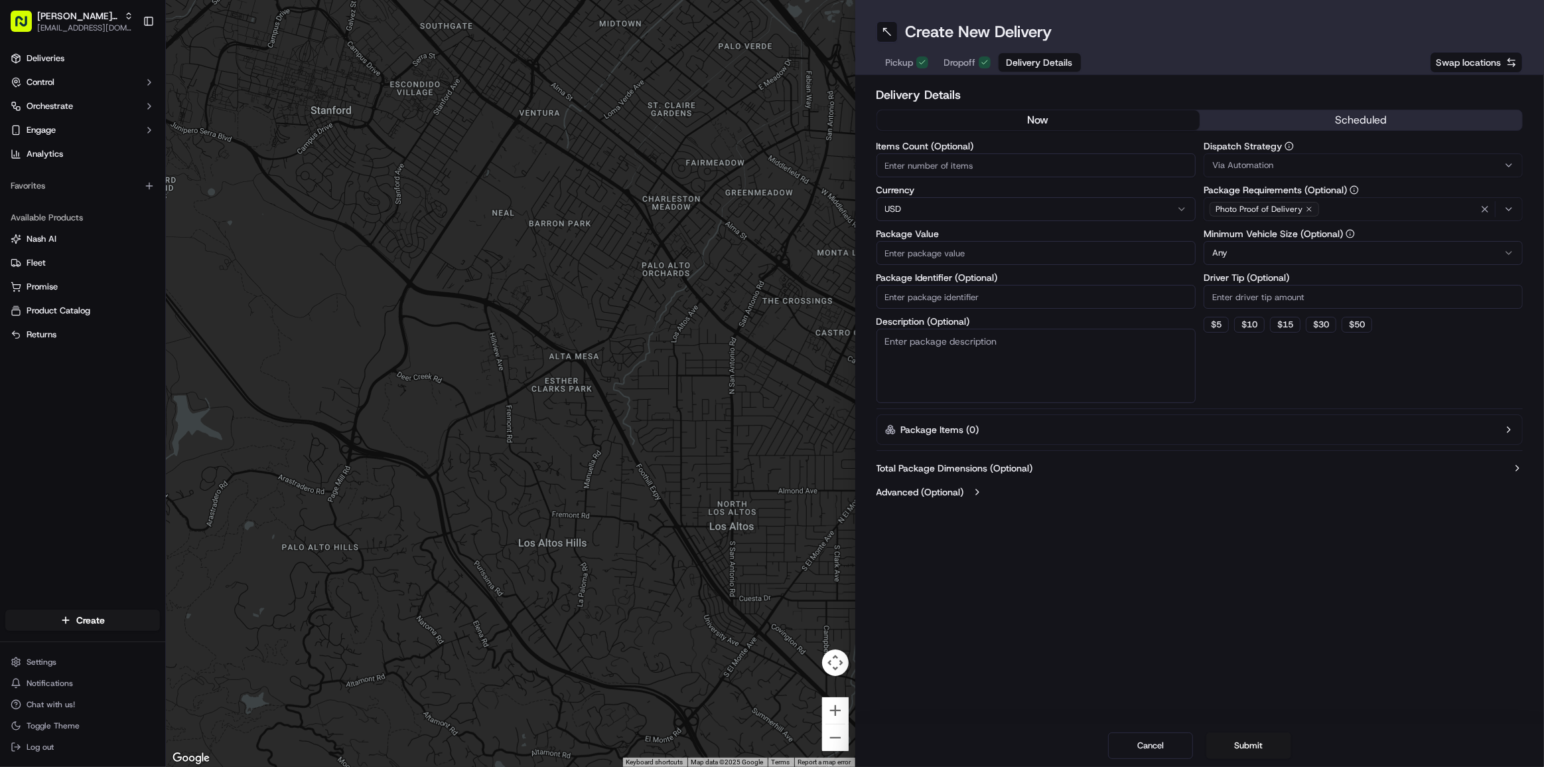
click at [1036, 60] on span "Delivery Details" at bounding box center [1040, 62] width 66 height 13
click at [942, 58] on button "Dropoff" at bounding box center [967, 62] width 62 height 19
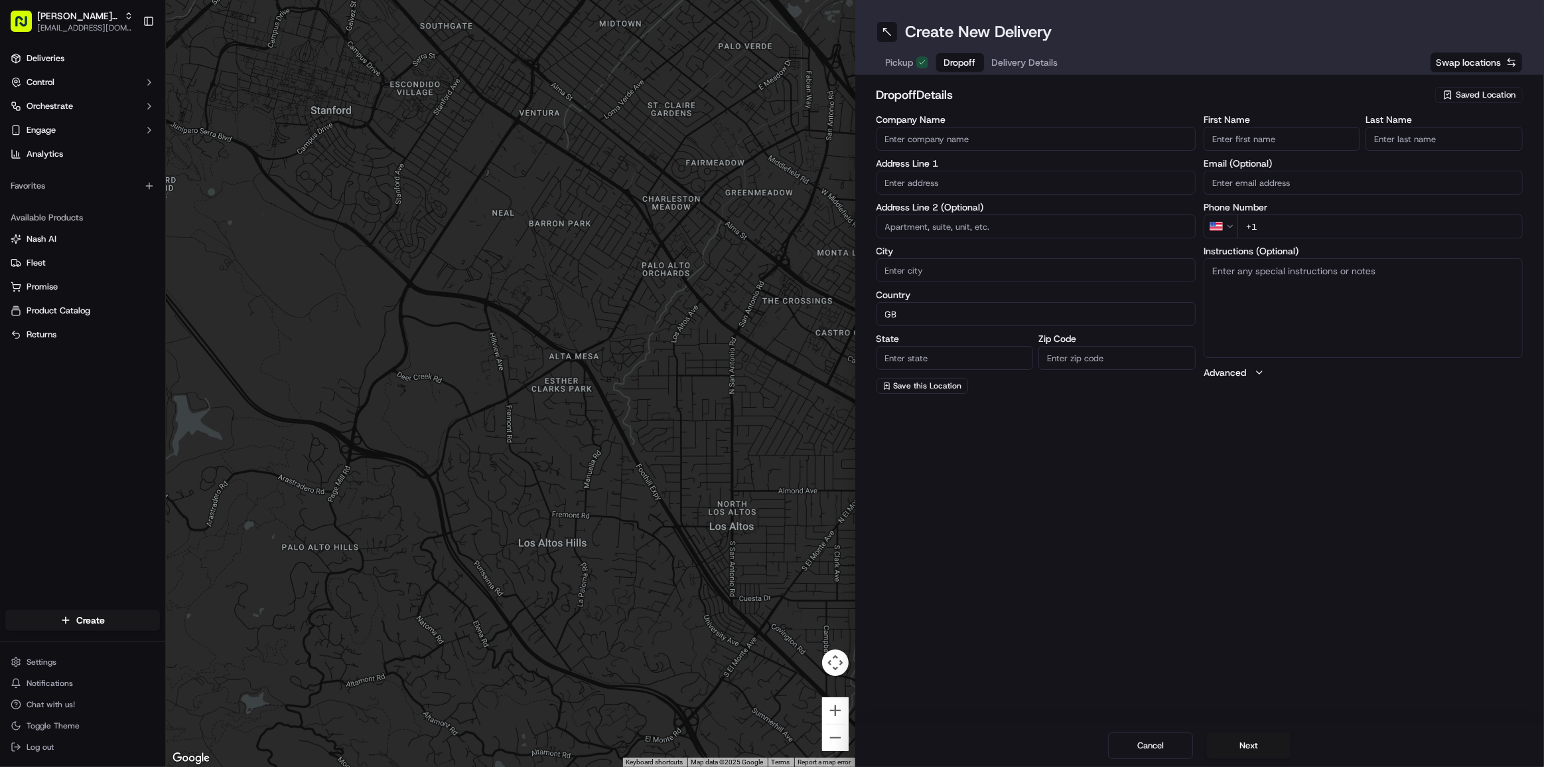
click at [895, 60] on span "Pickup" at bounding box center [900, 62] width 28 height 13
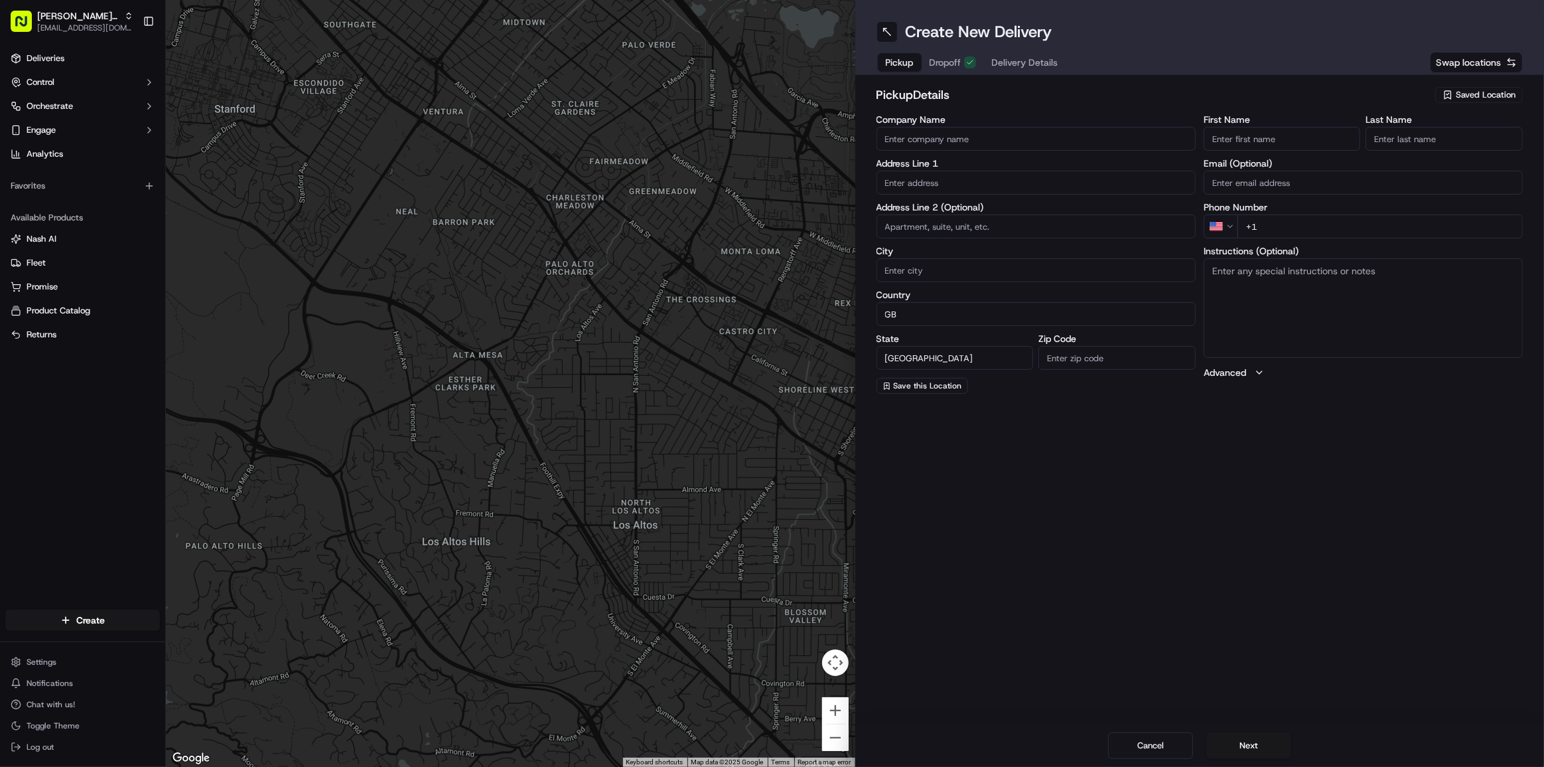
click at [1475, 92] on span "Saved Location" at bounding box center [1486, 95] width 60 height 12
drag, startPoint x: 1366, startPoint y: 465, endPoint x: 1434, endPoint y: 98, distance: 372.5
click at [1366, 465] on html "[PERSON_NAME]'s Original [EMAIL_ADDRESS][DOMAIN_NAME] Toggle Sidebar Deliveries…" at bounding box center [772, 383] width 1544 height 767
click at [1473, 90] on span "Saved Location" at bounding box center [1486, 95] width 60 height 12
click at [1323, 531] on html "[PERSON_NAME]'s Original [EMAIL_ADDRESS][DOMAIN_NAME] Toggle Sidebar Deliveries…" at bounding box center [772, 383] width 1544 height 767
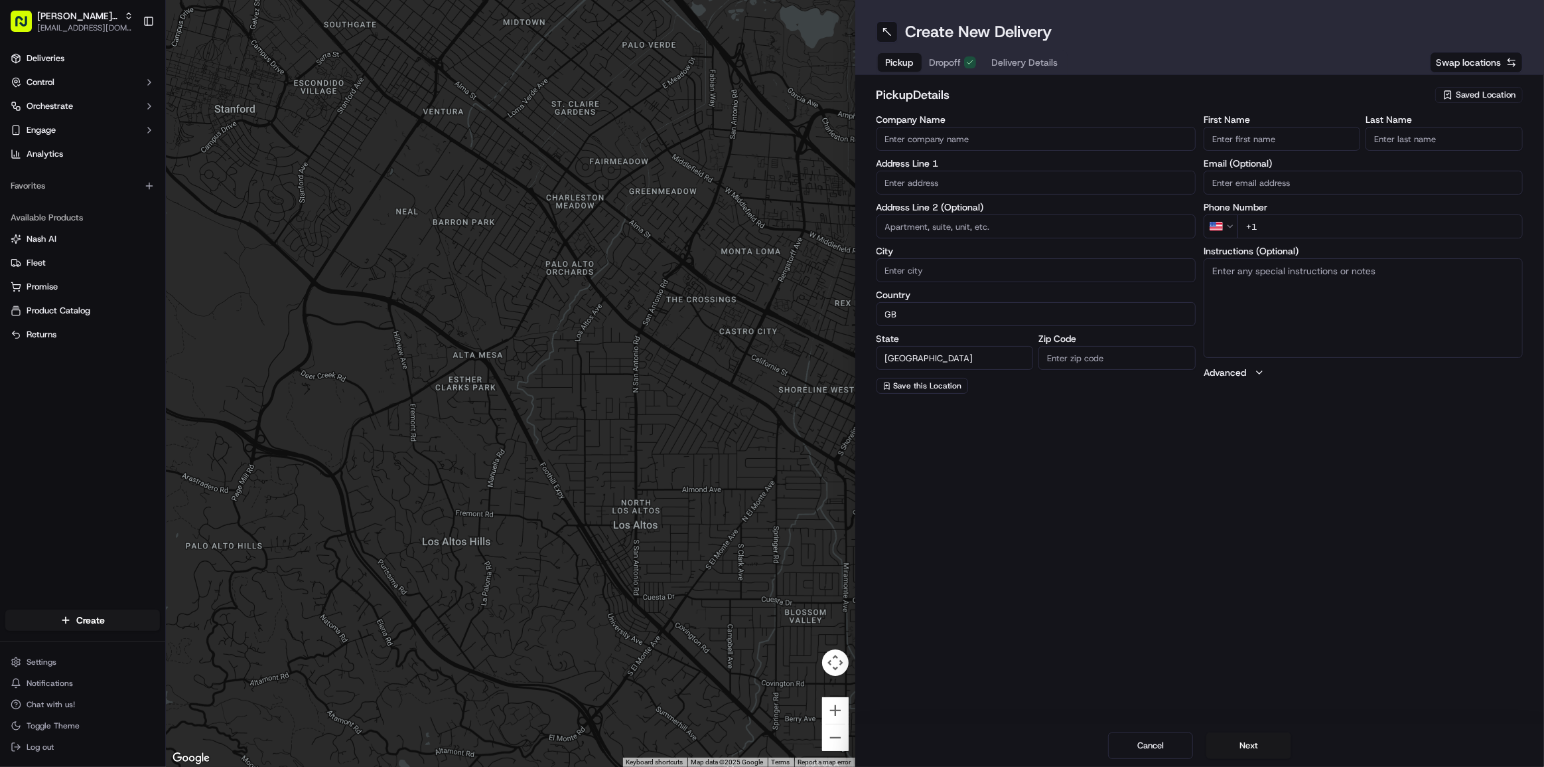
click at [1018, 145] on input "Company Name" at bounding box center [1036, 139] width 319 height 24
click at [1280, 143] on input "First Name" at bounding box center [1282, 139] width 157 height 24
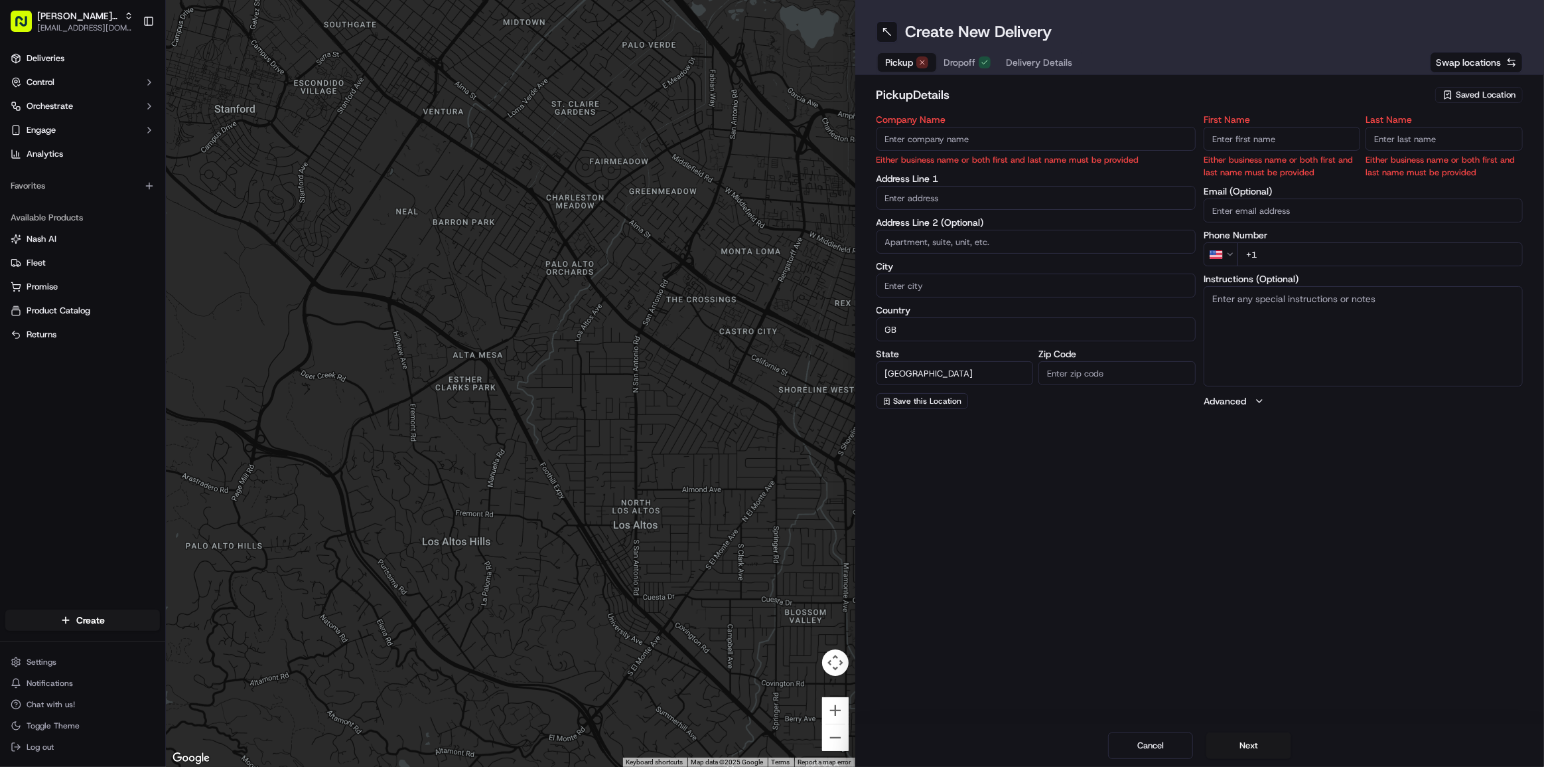
drag, startPoint x: 1059, startPoint y: 160, endPoint x: 1060, endPoint y: 152, distance: 8.1
click at [1058, 160] on p "Either business name or both first and last name must be provided" at bounding box center [1036, 159] width 319 height 13
click at [1062, 140] on input "Company Name" at bounding box center [1036, 139] width 319 height 24
type input "bread&truffle. Battersea Catering"
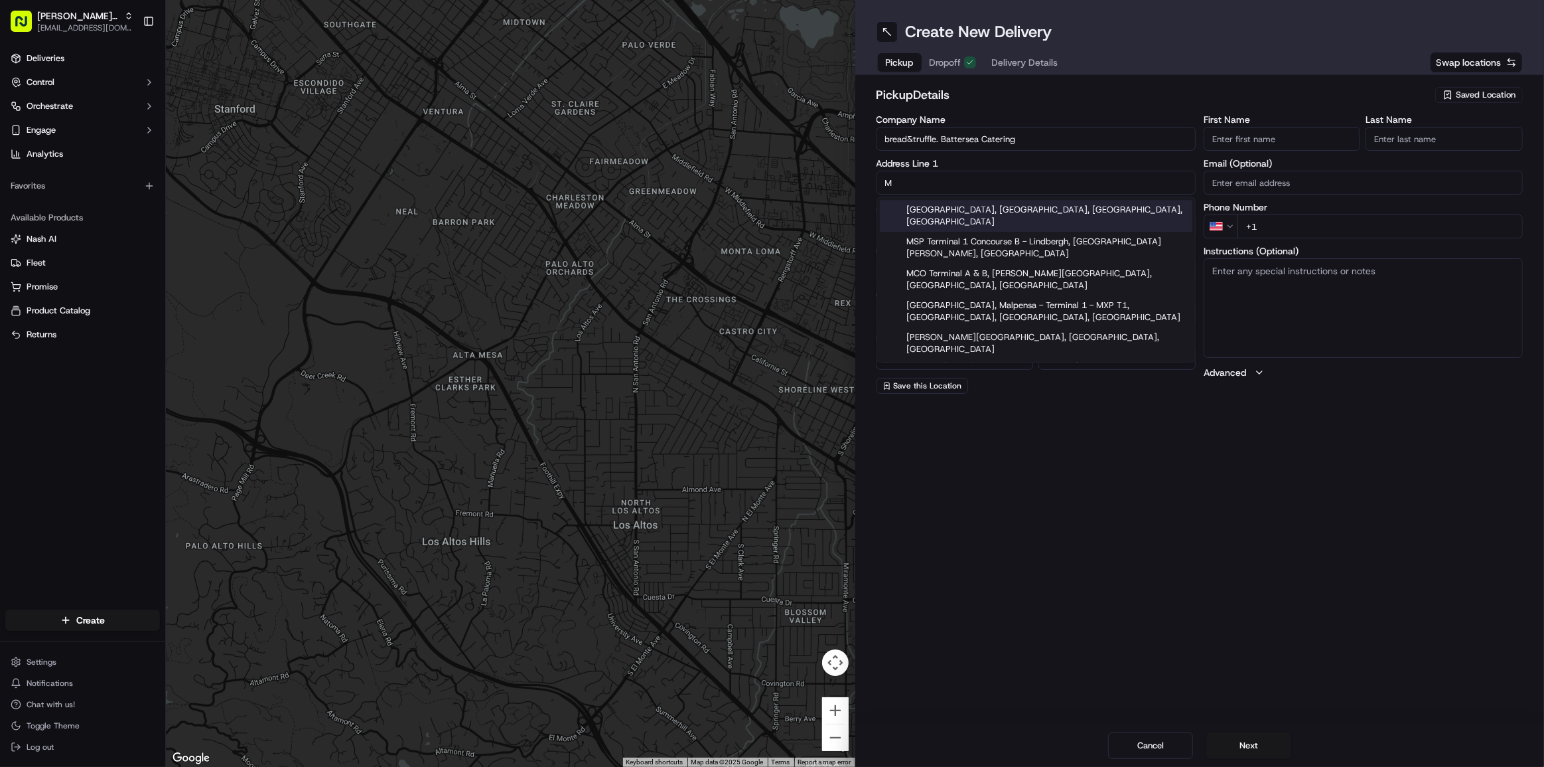
type input "M"
click at [1264, 133] on input "First Name" at bounding box center [1282, 139] width 157 height 24
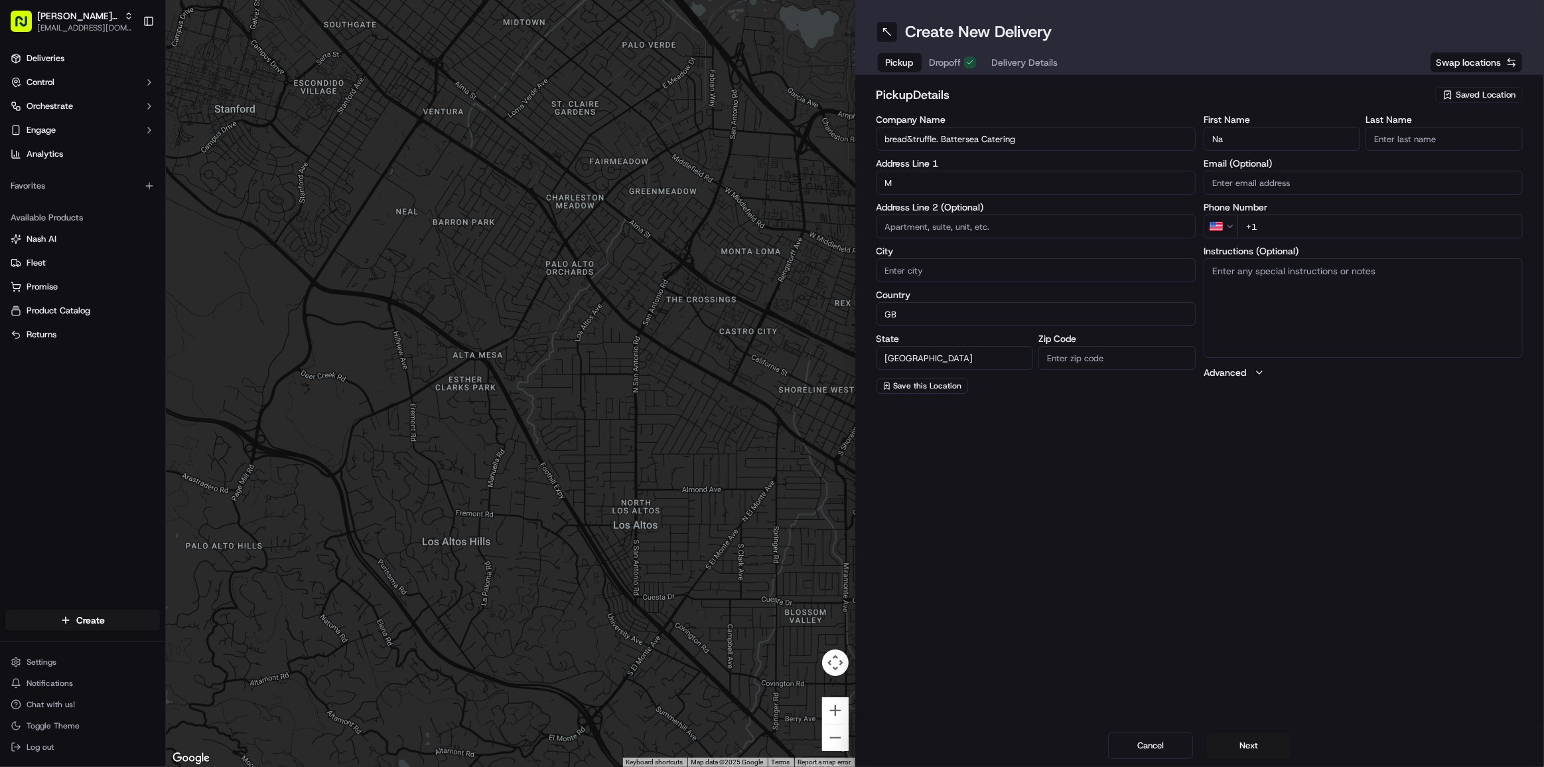
type input "N"
type input "Manager"
click at [1257, 193] on input "Email (Optional)" at bounding box center [1363, 198] width 319 height 24
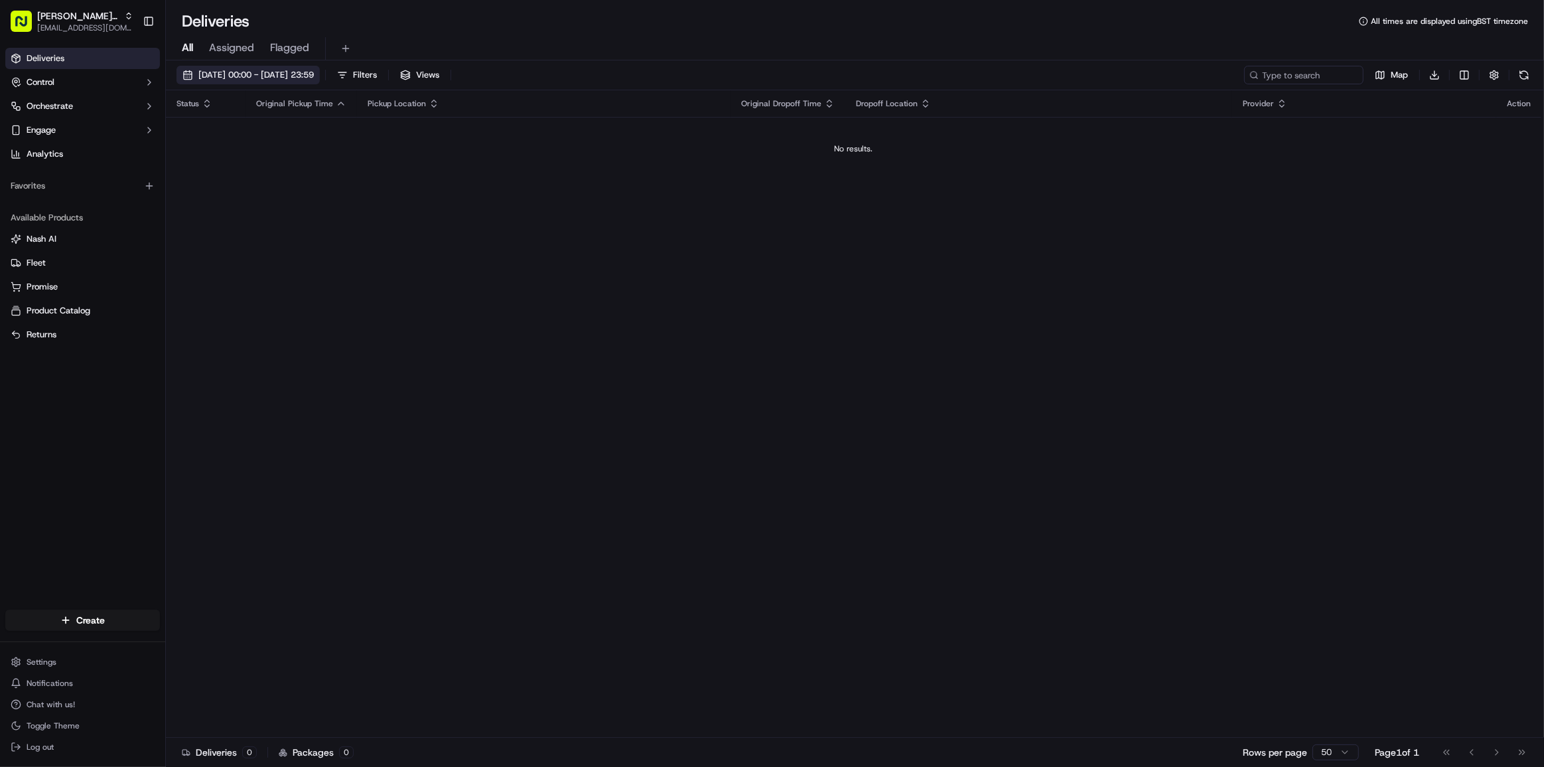
click at [272, 80] on button "[DATE] 00:00 - [DATE] 23:59" at bounding box center [248, 75] width 143 height 19
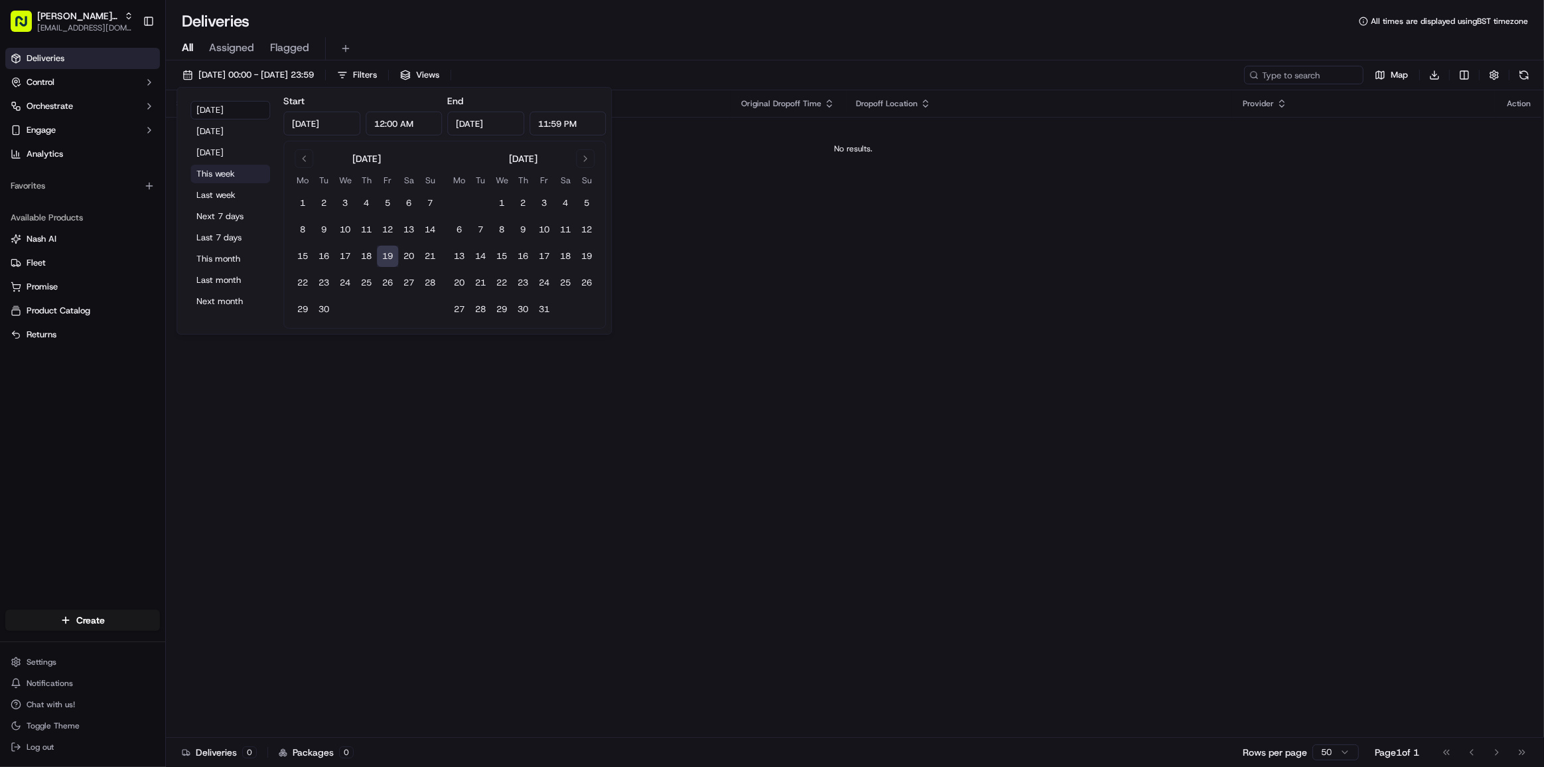
click at [234, 179] on button "This week" at bounding box center [230, 174] width 80 height 19
type input "[DATE]"
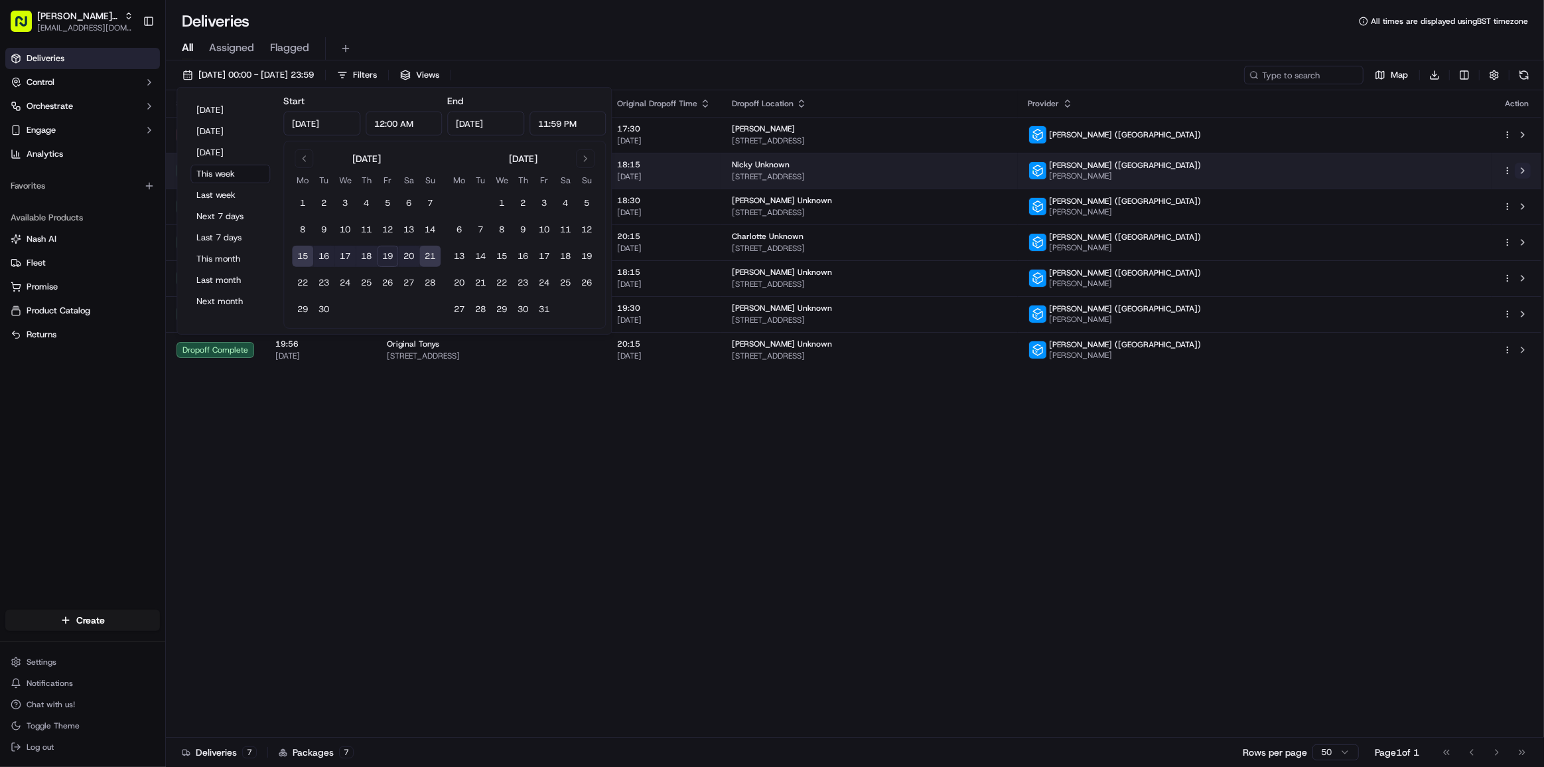
click at [1524, 165] on button at bounding box center [1523, 171] width 16 height 16
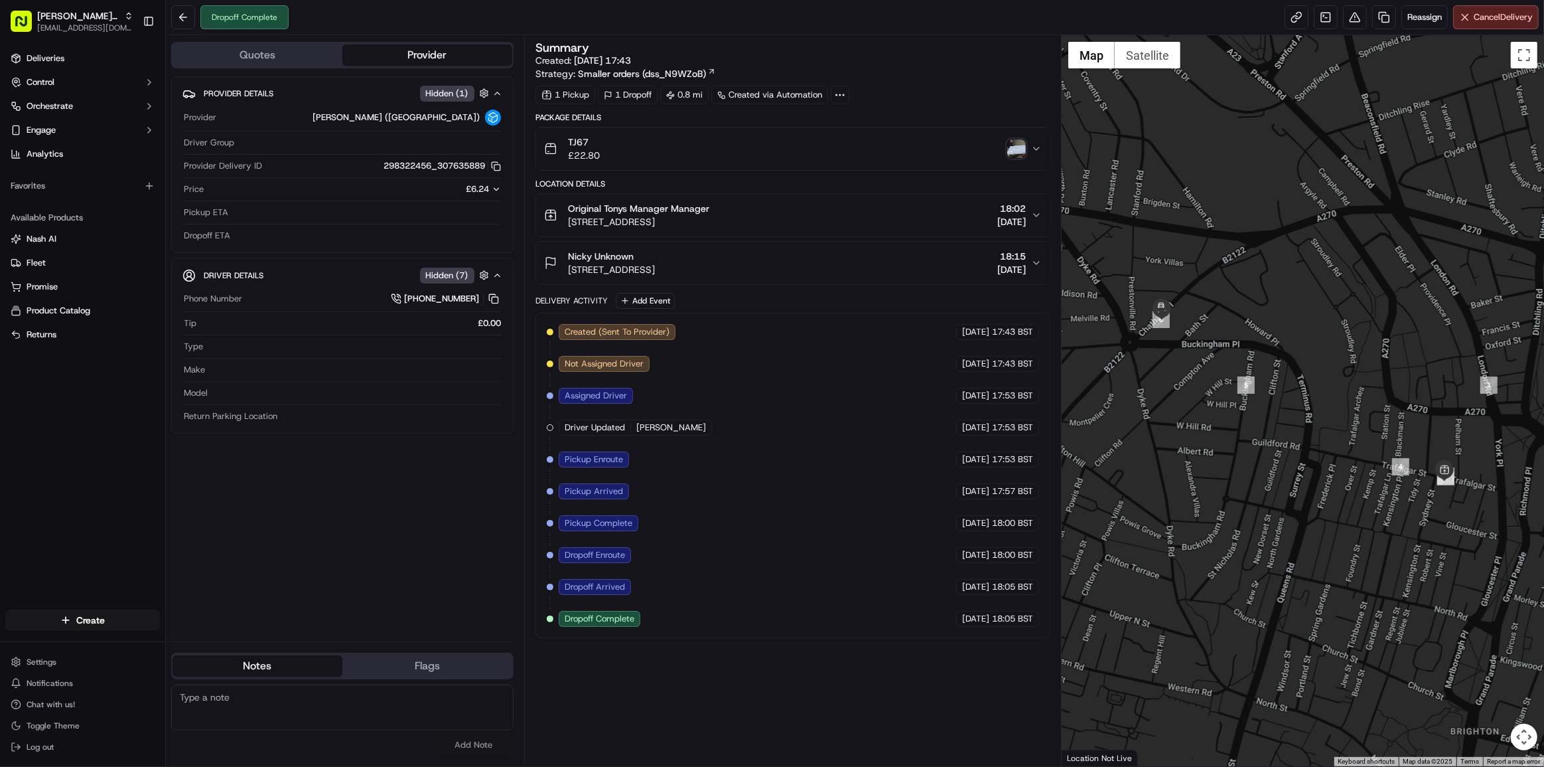
click at [882, 212] on div "Original Tonys Manager Manager 15 Trafalgar St, Brighton and Hove, Brighton BN1…" at bounding box center [787, 215] width 487 height 27
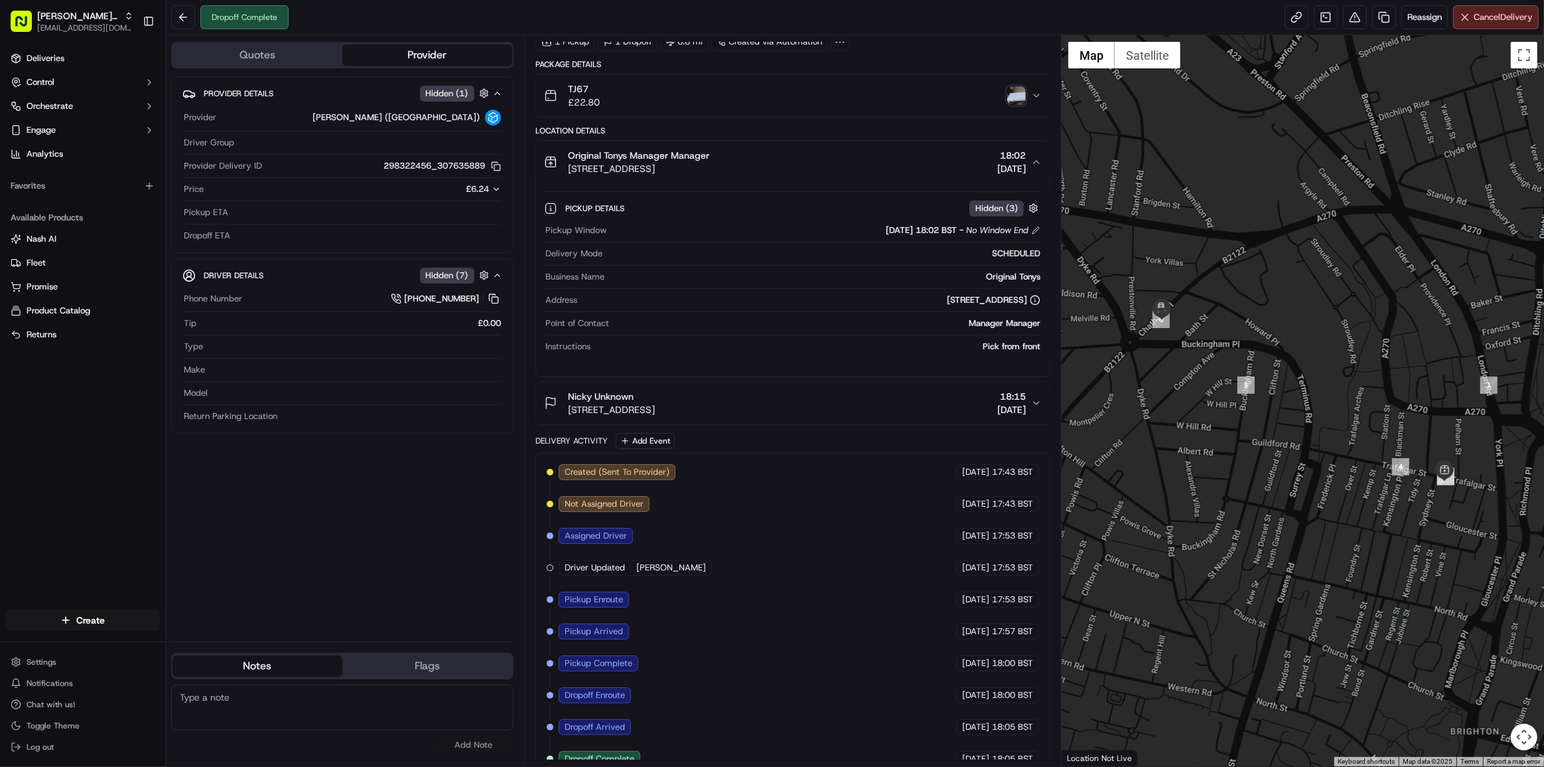
scroll to position [60, 0]
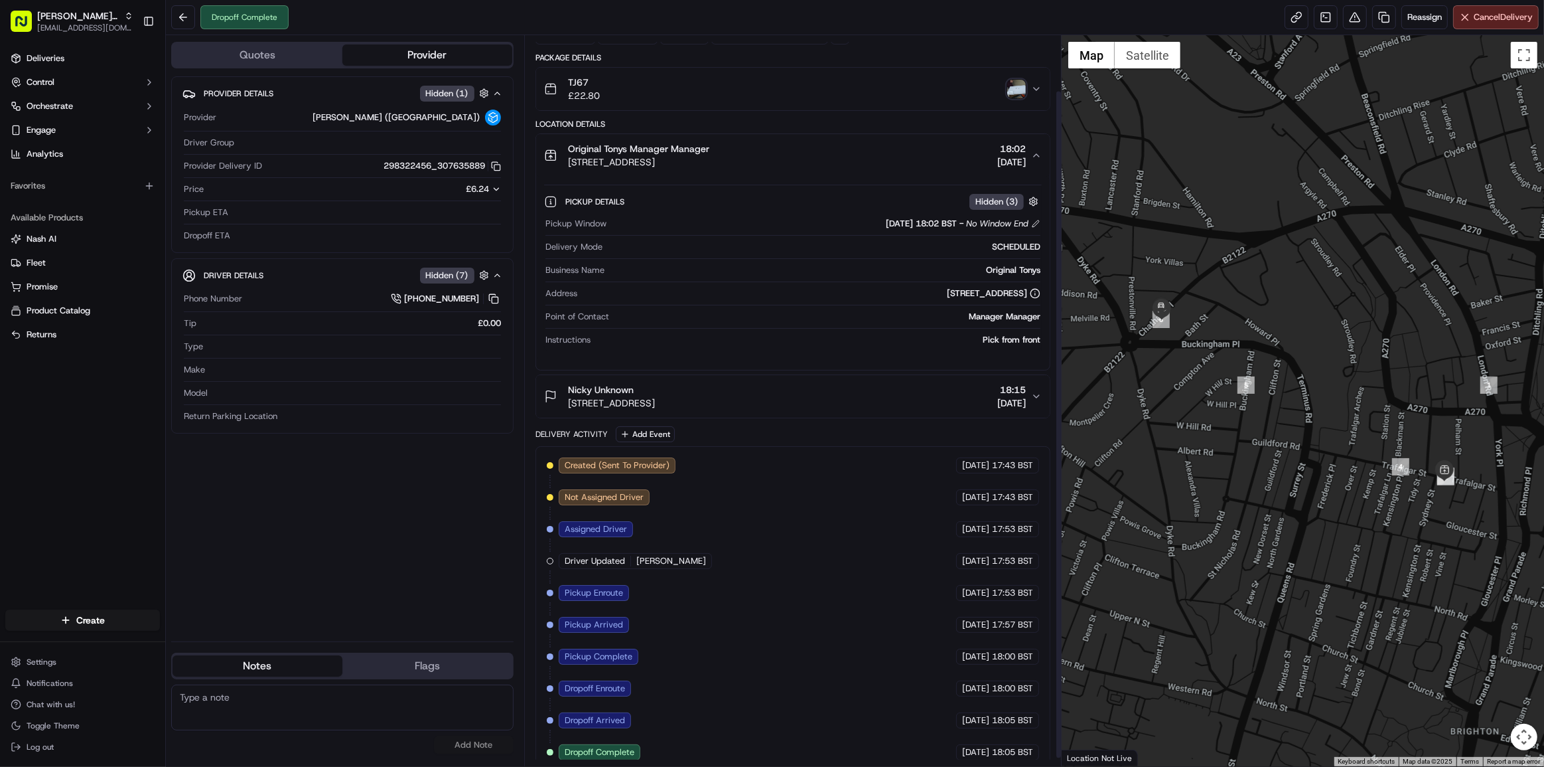
drag, startPoint x: 782, startPoint y: 404, endPoint x: 770, endPoint y: 362, distance: 43.5
click at [655, 403] on span "[STREET_ADDRESS]" at bounding box center [611, 402] width 87 height 13
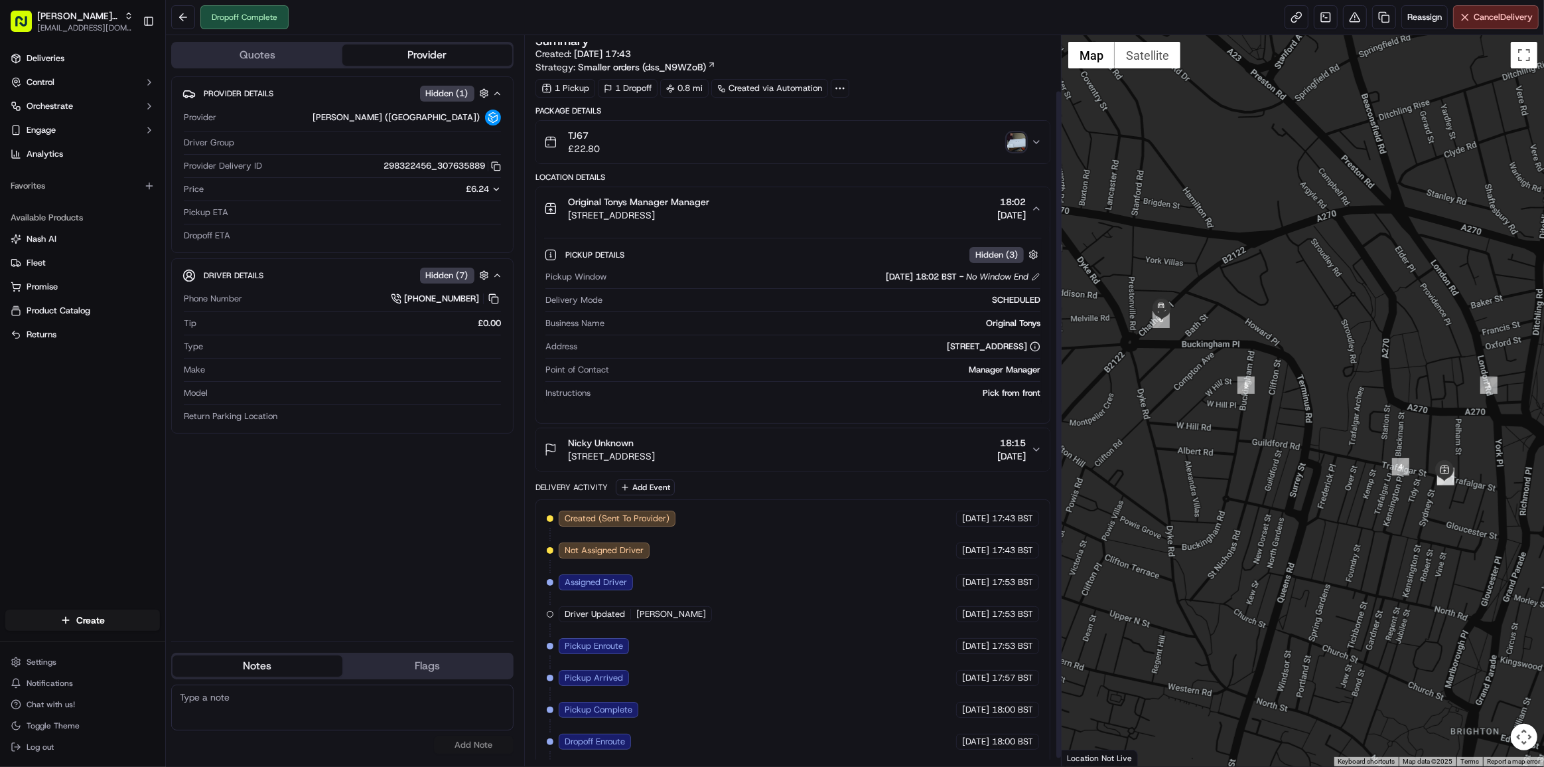
scroll to position [0, 0]
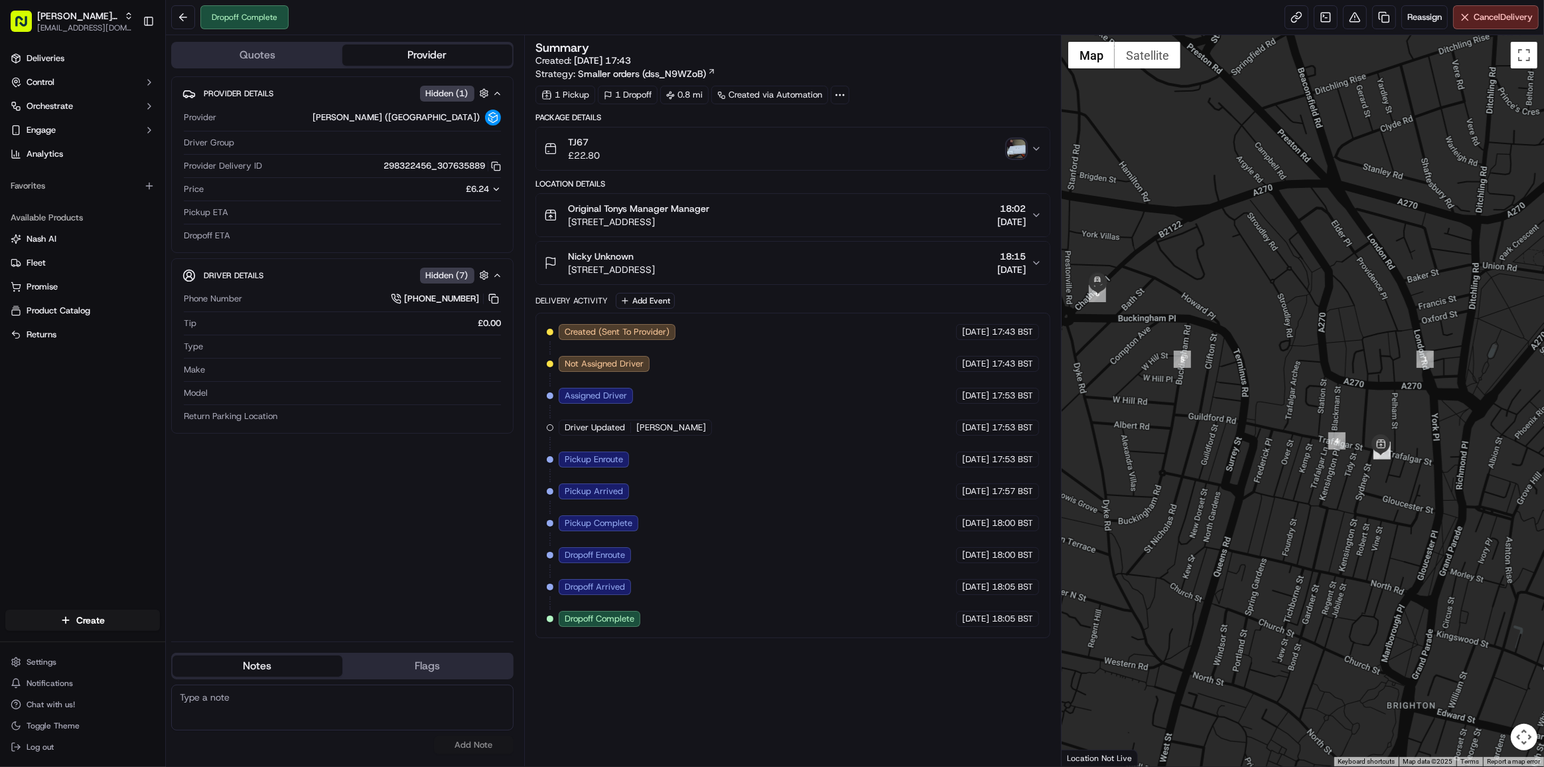
drag, startPoint x: 1347, startPoint y: 472, endPoint x: 1313, endPoint y: 463, distance: 34.9
click at [1313, 463] on div at bounding box center [1303, 400] width 482 height 731
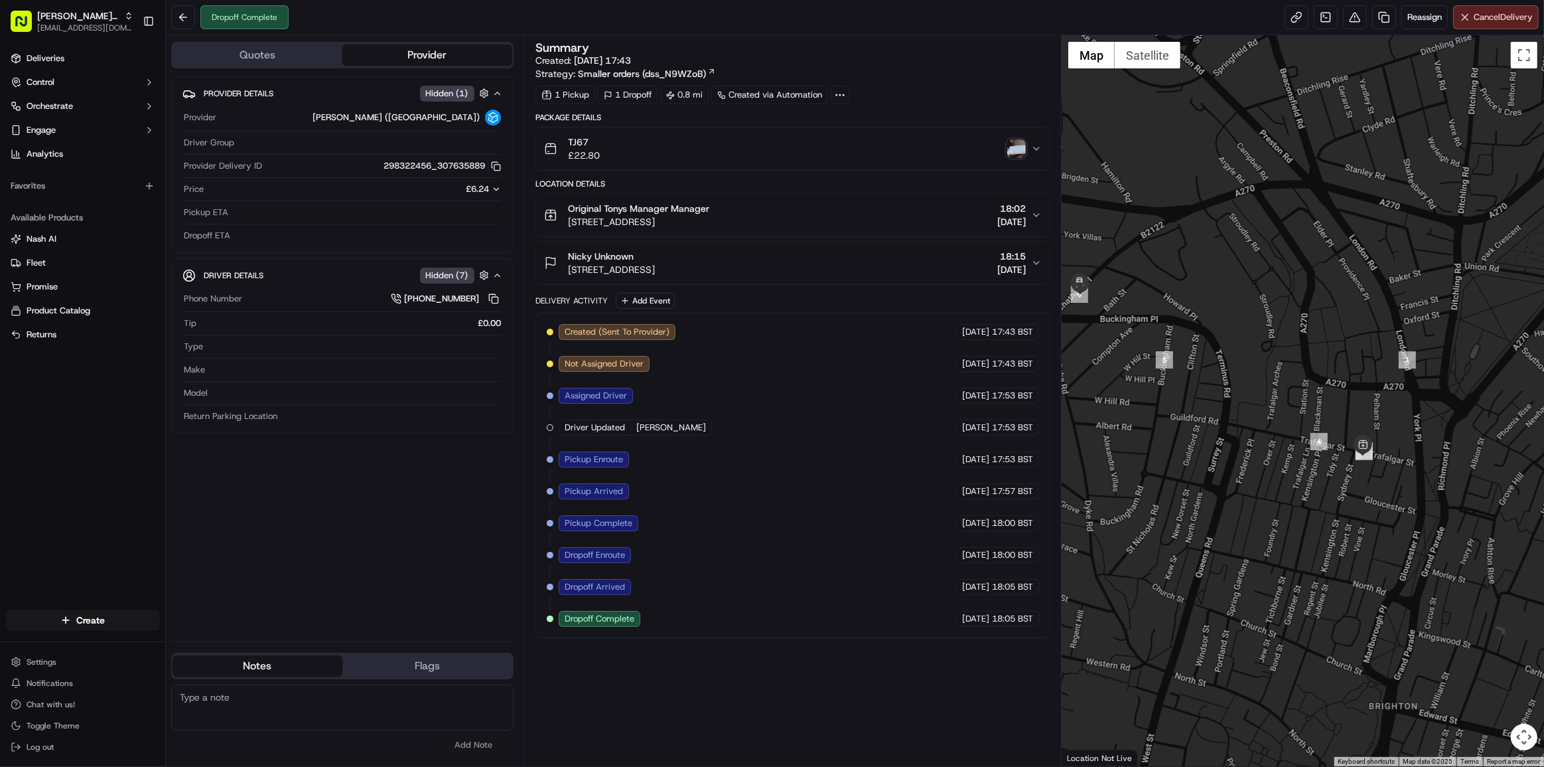
drag, startPoint x: 1154, startPoint y: 460, endPoint x: 1256, endPoint y: 488, distance: 105.5
click at [1232, 482] on div at bounding box center [1303, 400] width 482 height 731
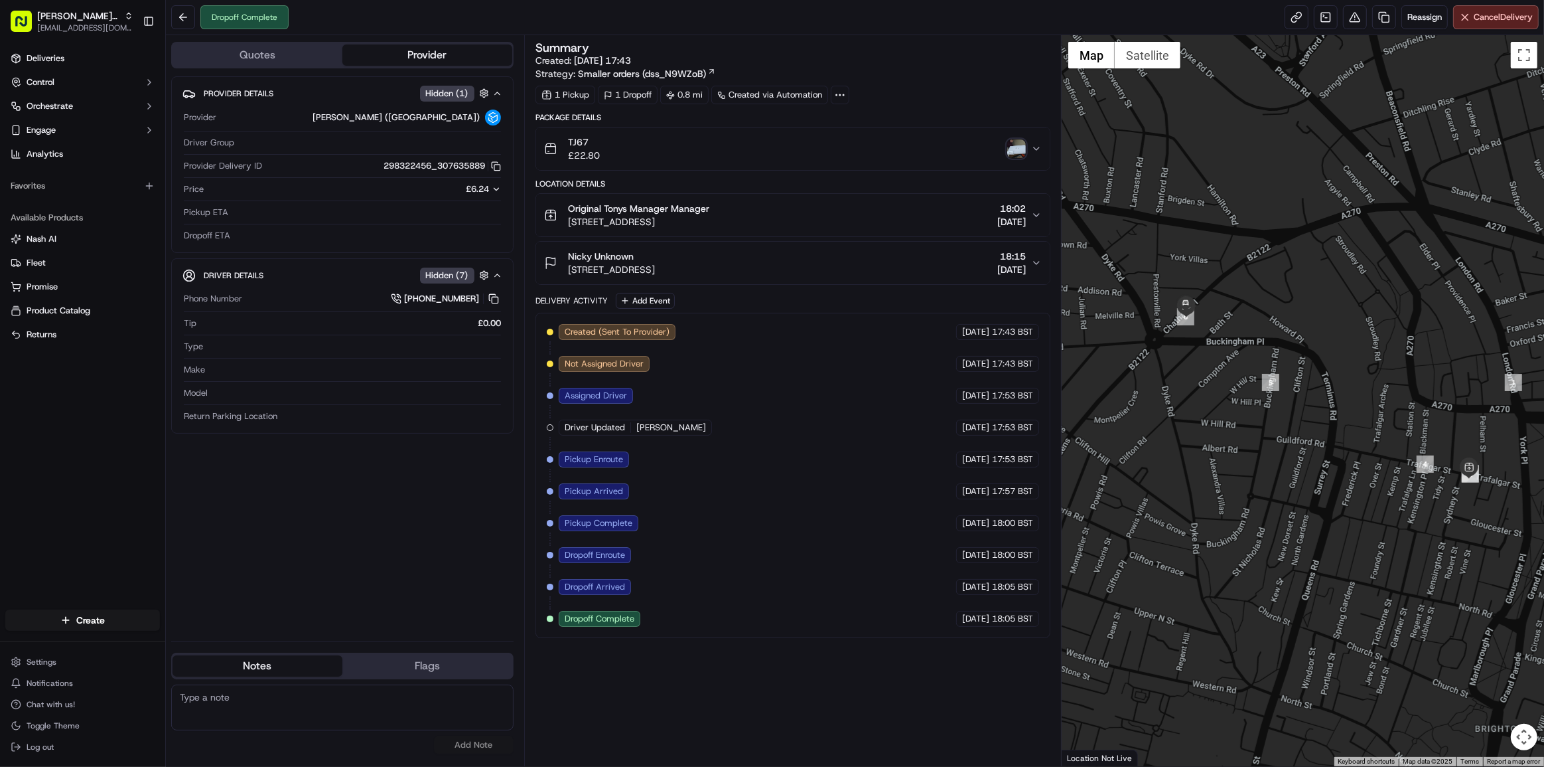
drag, startPoint x: 1390, startPoint y: 575, endPoint x: 1370, endPoint y: 552, distance: 30.1
click at [1388, 567] on div at bounding box center [1303, 400] width 482 height 731
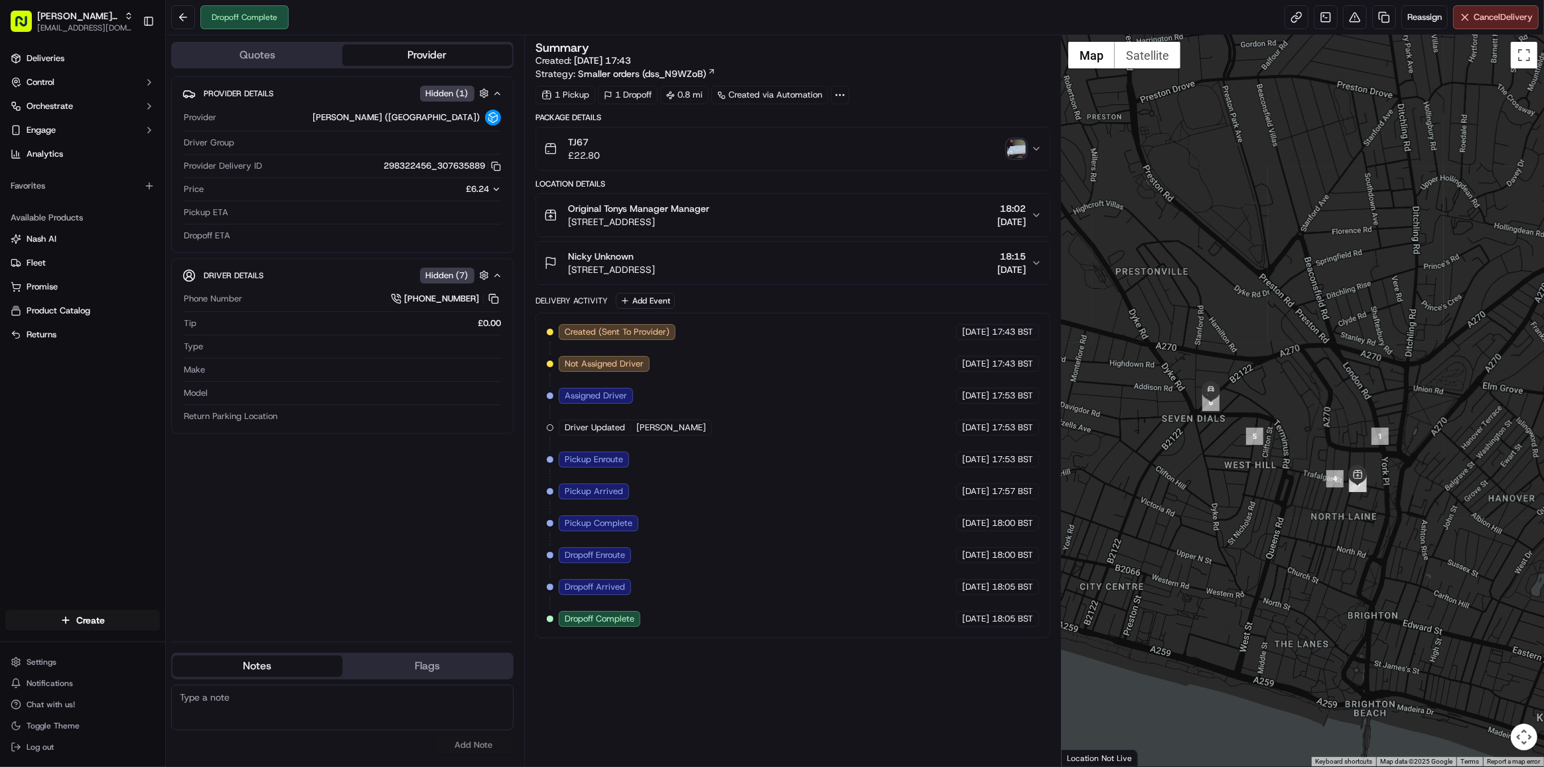
drag, startPoint x: 1375, startPoint y: 492, endPoint x: 1301, endPoint y: 469, distance: 77.2
click at [1301, 467] on div at bounding box center [1303, 400] width 482 height 731
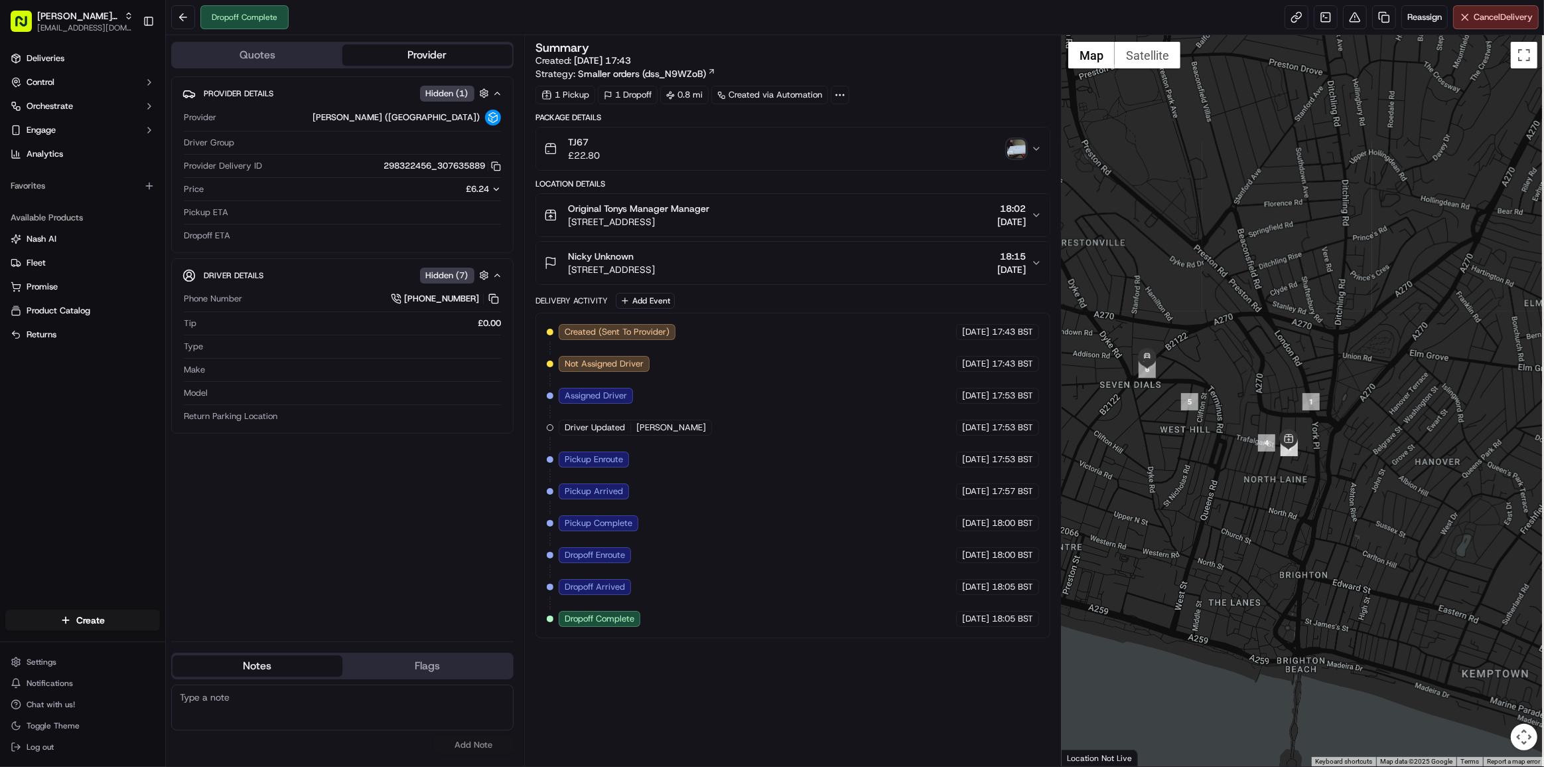
drag, startPoint x: 1435, startPoint y: 311, endPoint x: 1223, endPoint y: 378, distance: 222.1
click at [1215, 384] on div at bounding box center [1303, 400] width 482 height 731
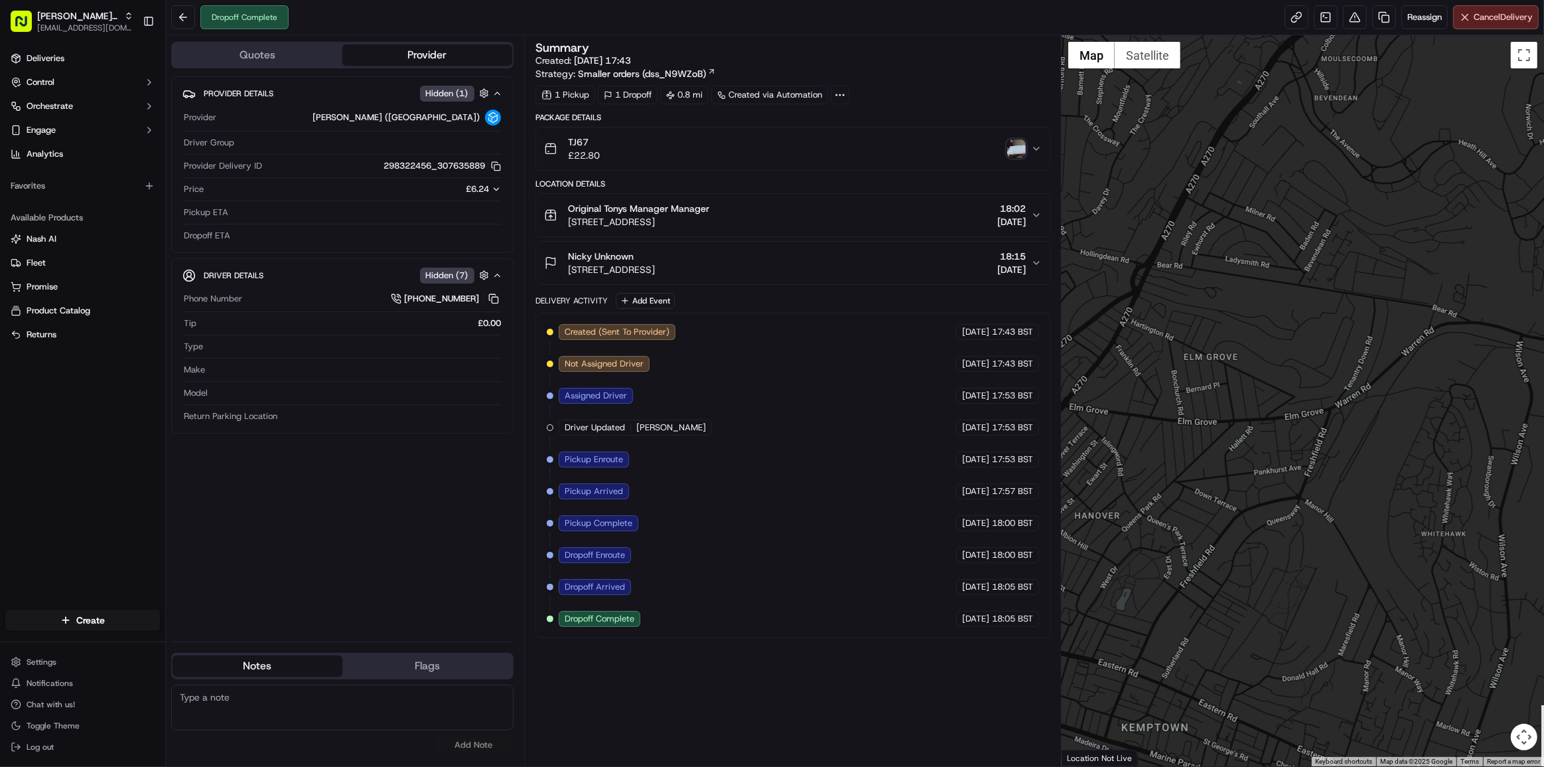
drag, startPoint x: 1544, startPoint y: 265, endPoint x: 1430, endPoint y: 364, distance: 150.5
click at [1544, 221] on div at bounding box center [1303, 400] width 482 height 731
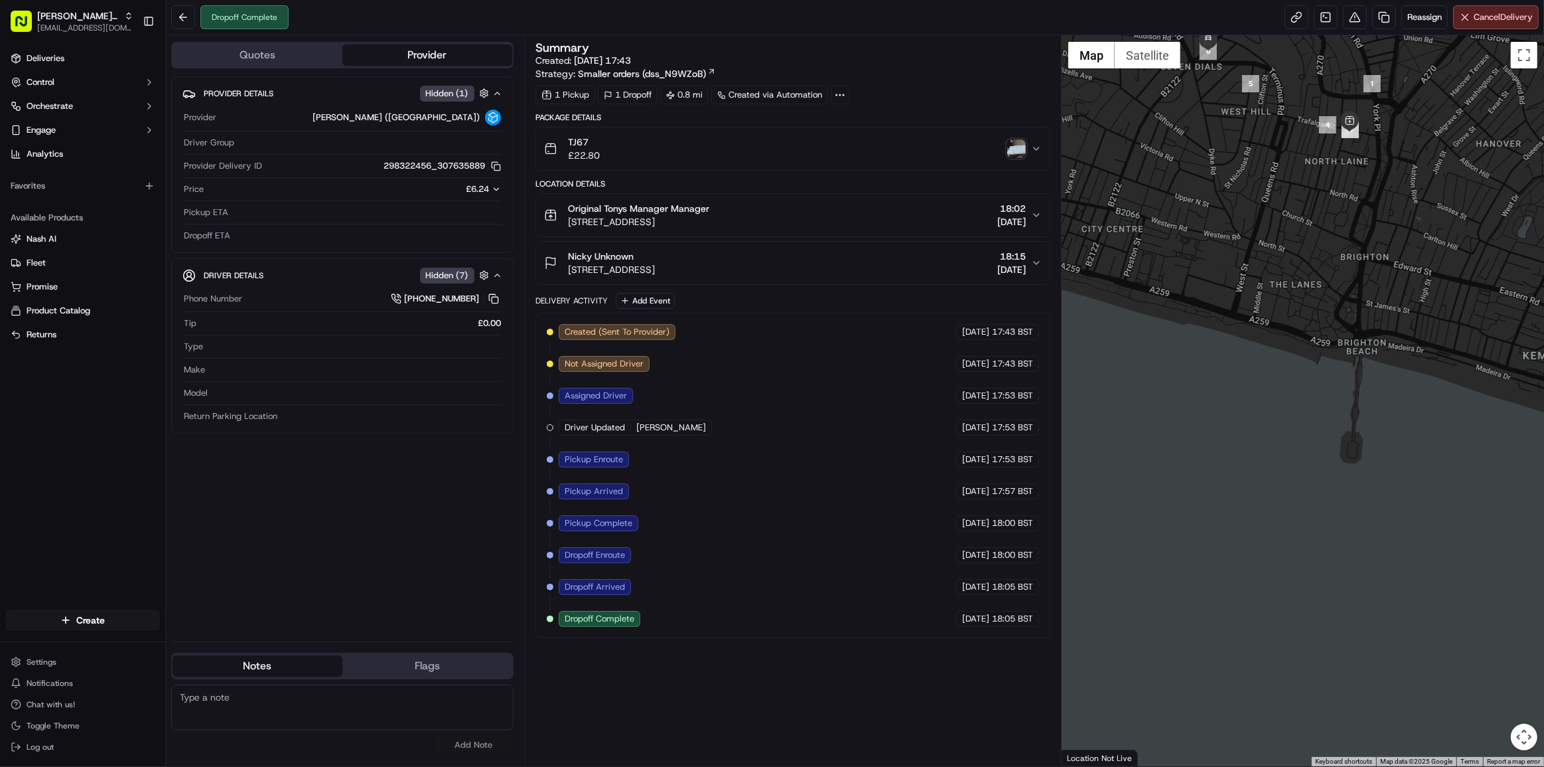
drag, startPoint x: 1327, startPoint y: 385, endPoint x: 1366, endPoint y: 534, distance: 153.9
click at [1367, 529] on div at bounding box center [1303, 400] width 482 height 731
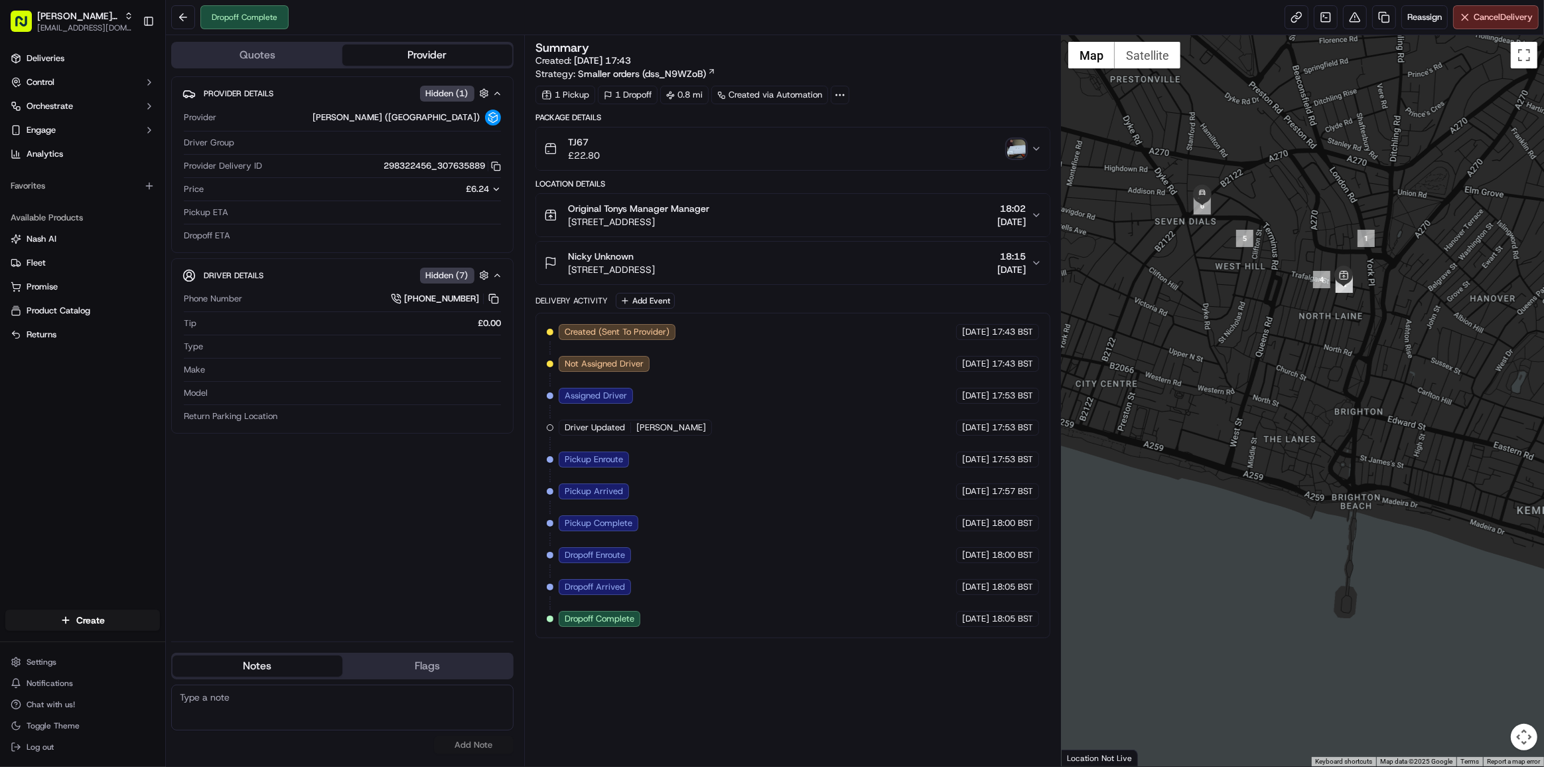
click at [1380, 398] on div at bounding box center [1303, 400] width 482 height 731
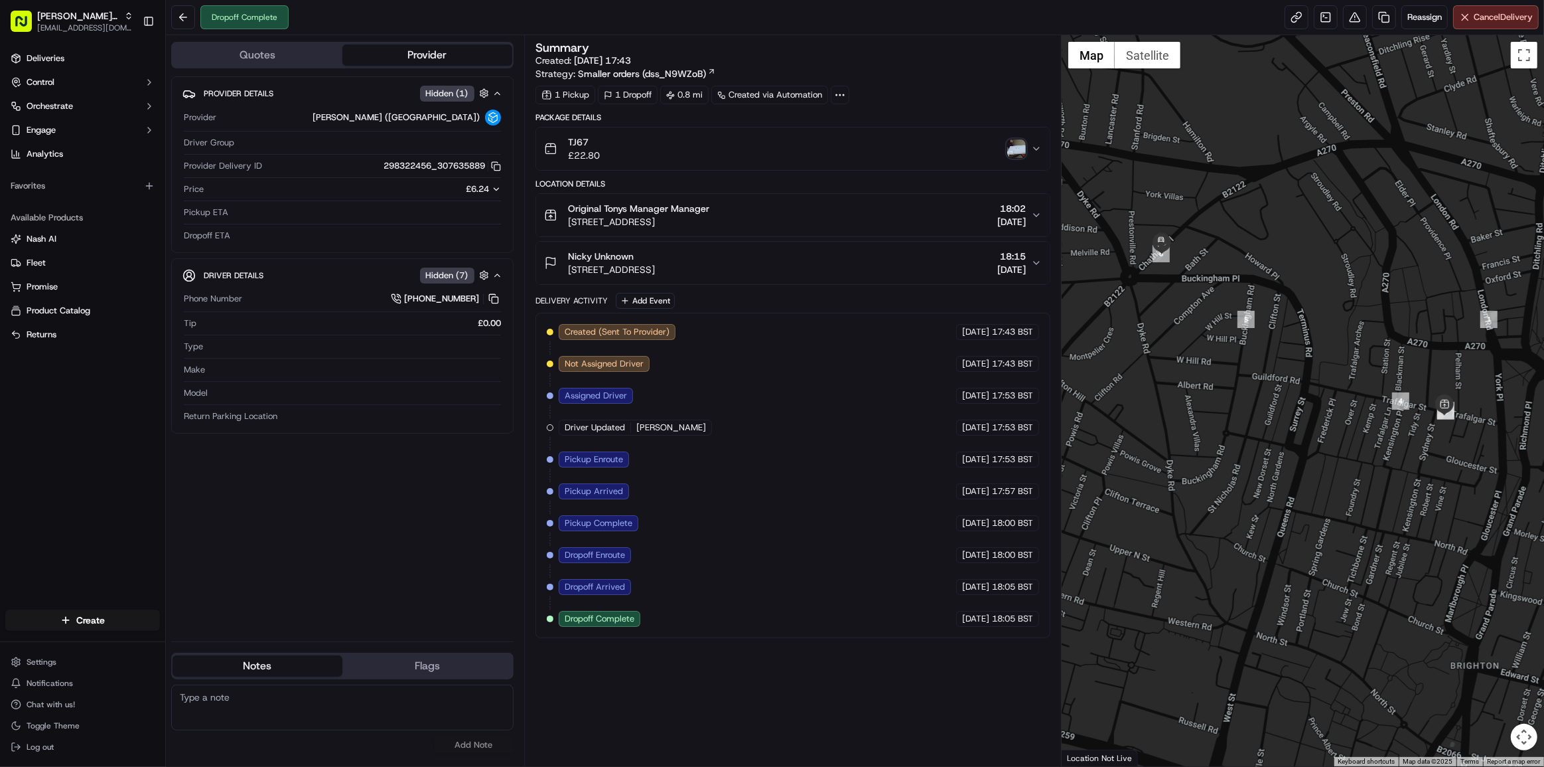
click at [273, 492] on div "Provider Details Hidden ( 1 ) Provider Stuart (UK) Driver Group Provider Delive…" at bounding box center [342, 353] width 342 height 554
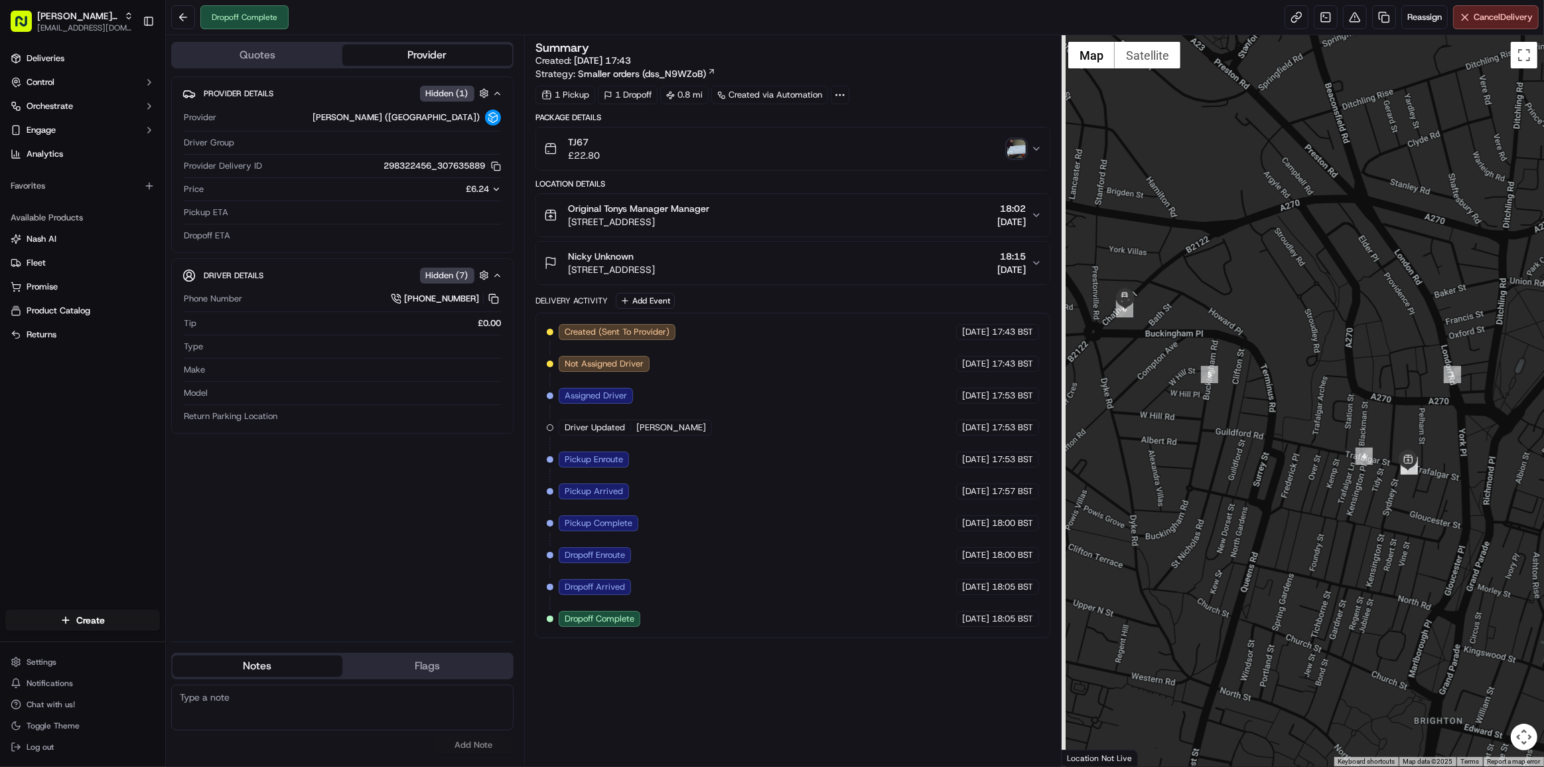
drag, startPoint x: 1295, startPoint y: 528, endPoint x: 1320, endPoint y: 516, distance: 27.9
click at [1316, 544] on div at bounding box center [1303, 400] width 482 height 731
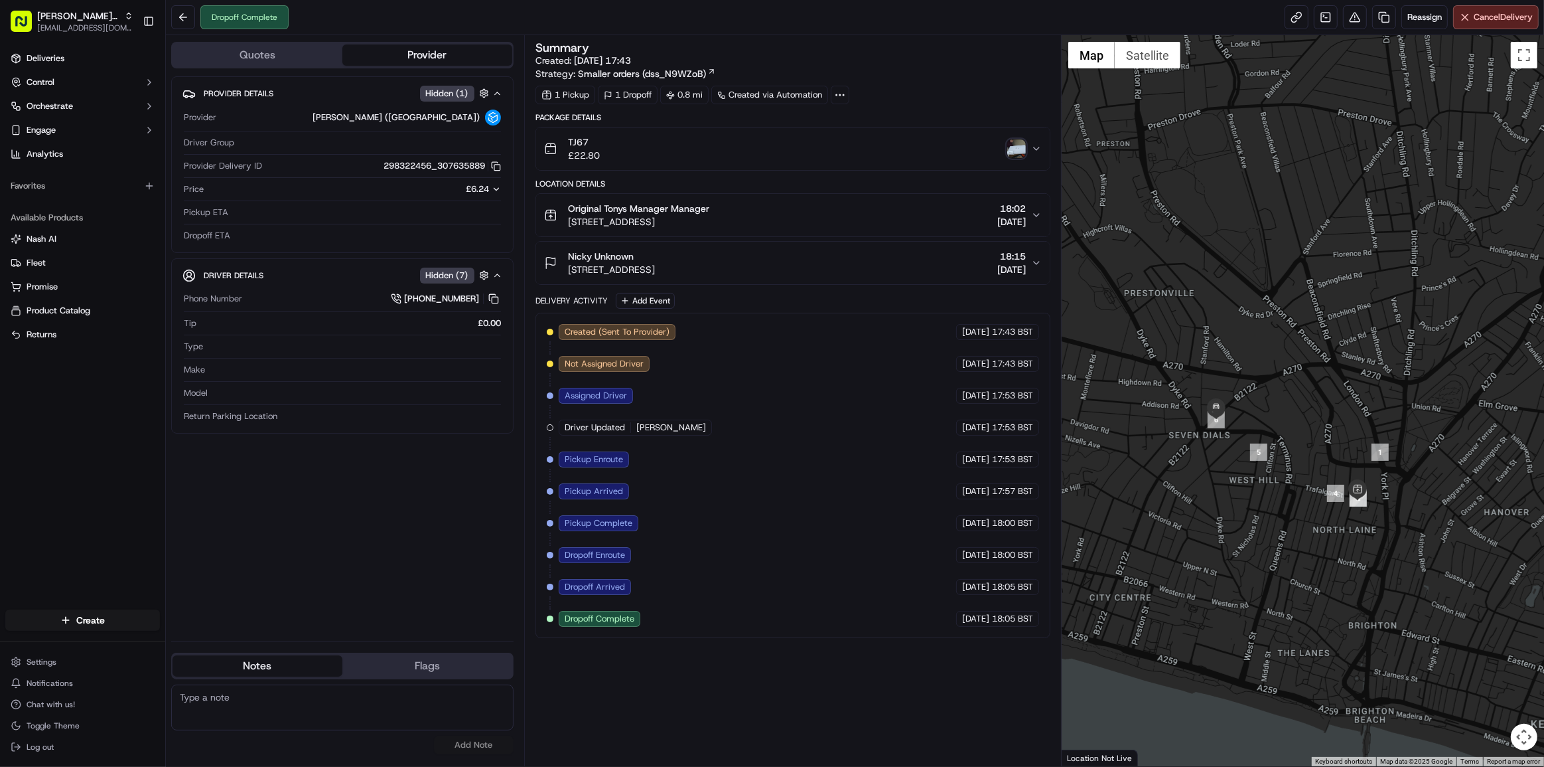
drag, startPoint x: 1316, startPoint y: 491, endPoint x: 1276, endPoint y: 500, distance: 40.9
click at [1276, 500] on div at bounding box center [1303, 400] width 482 height 731
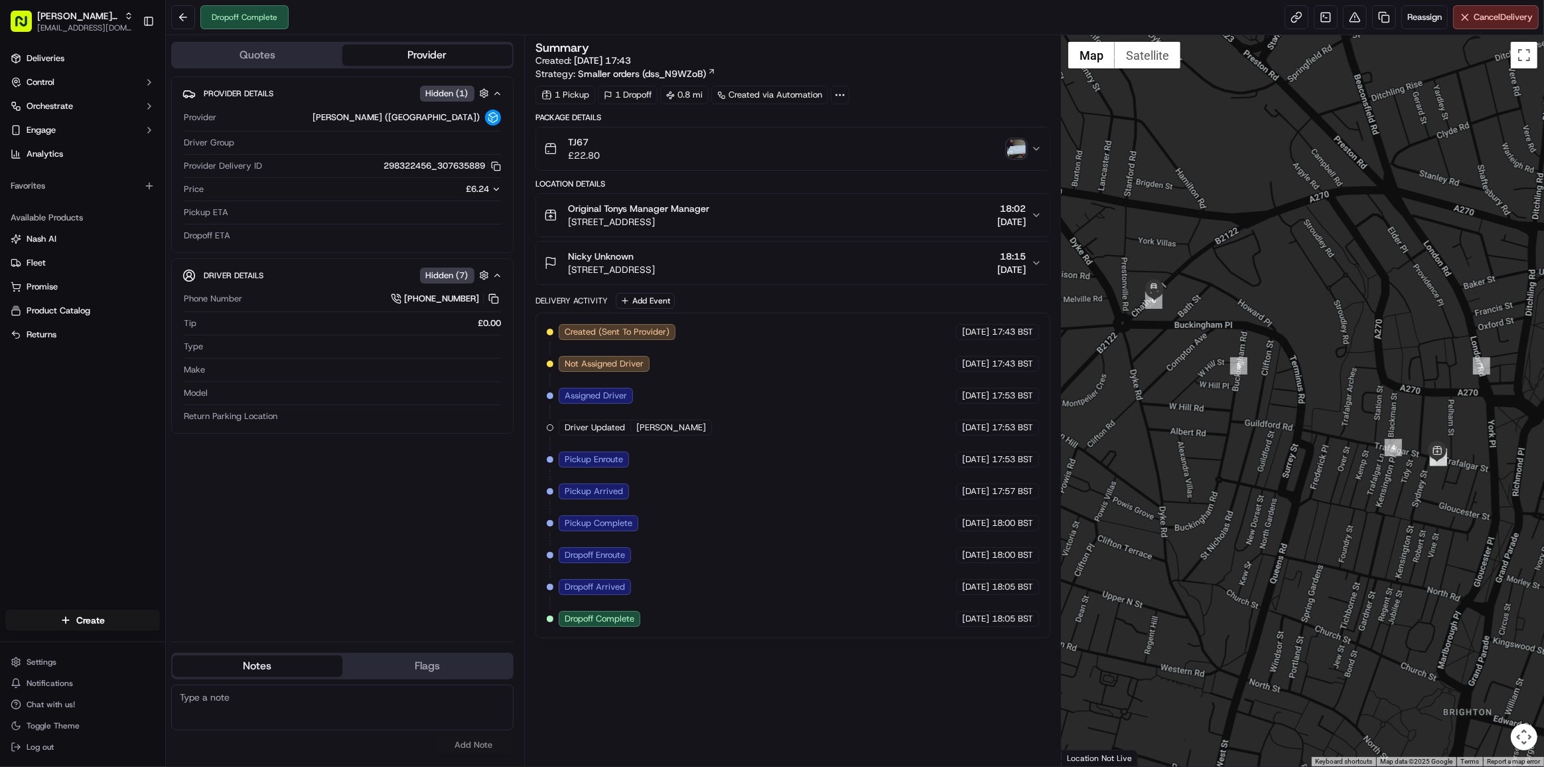
click at [1300, 499] on div at bounding box center [1303, 400] width 482 height 731
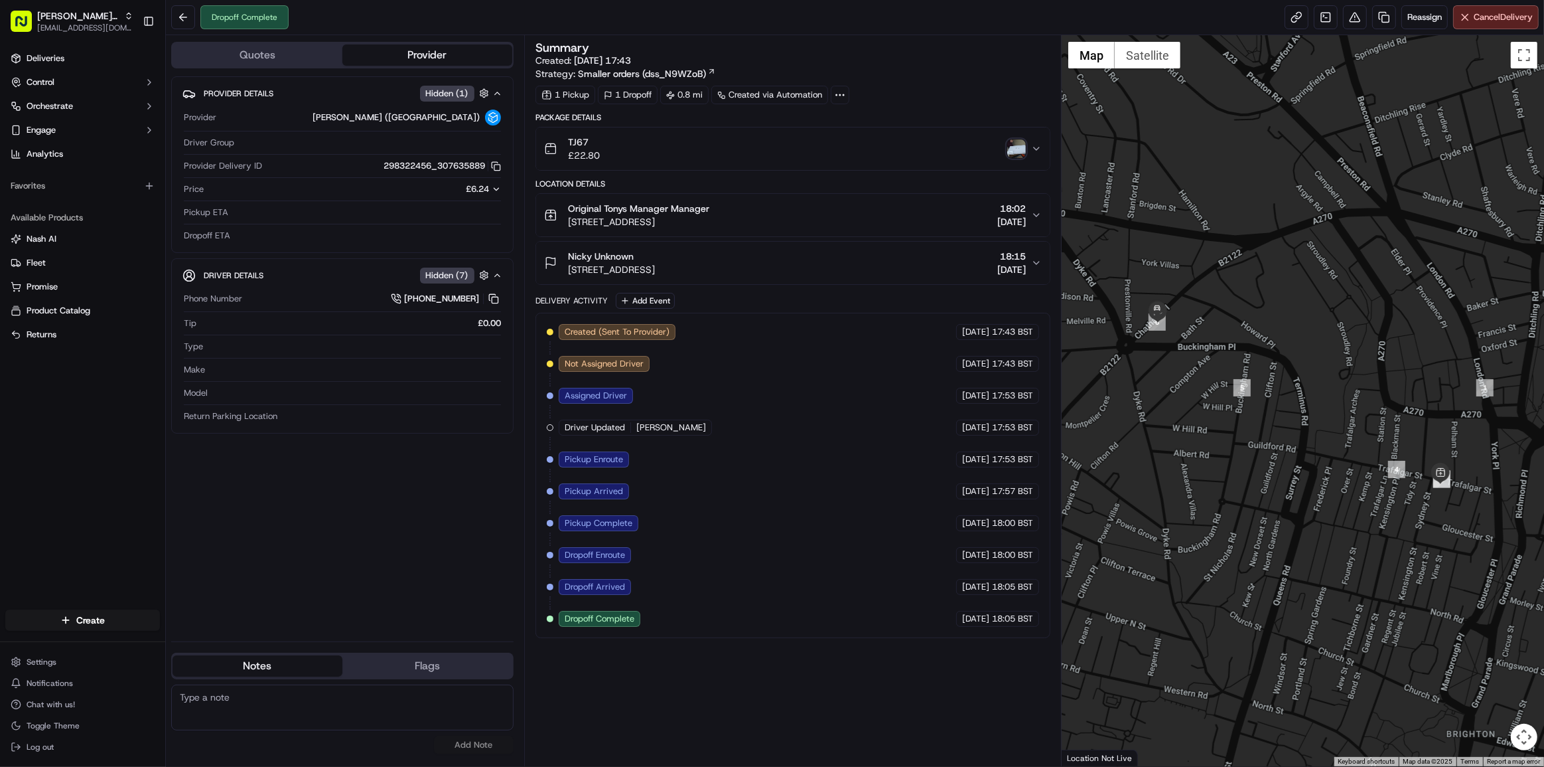
drag, startPoint x: 1301, startPoint y: 431, endPoint x: 1290, endPoint y: 440, distance: 13.7
click at [1290, 440] on div at bounding box center [1303, 400] width 482 height 731
drag, startPoint x: 1307, startPoint y: 411, endPoint x: 1307, endPoint y: 427, distance: 15.3
click at [1307, 427] on div at bounding box center [1303, 400] width 482 height 731
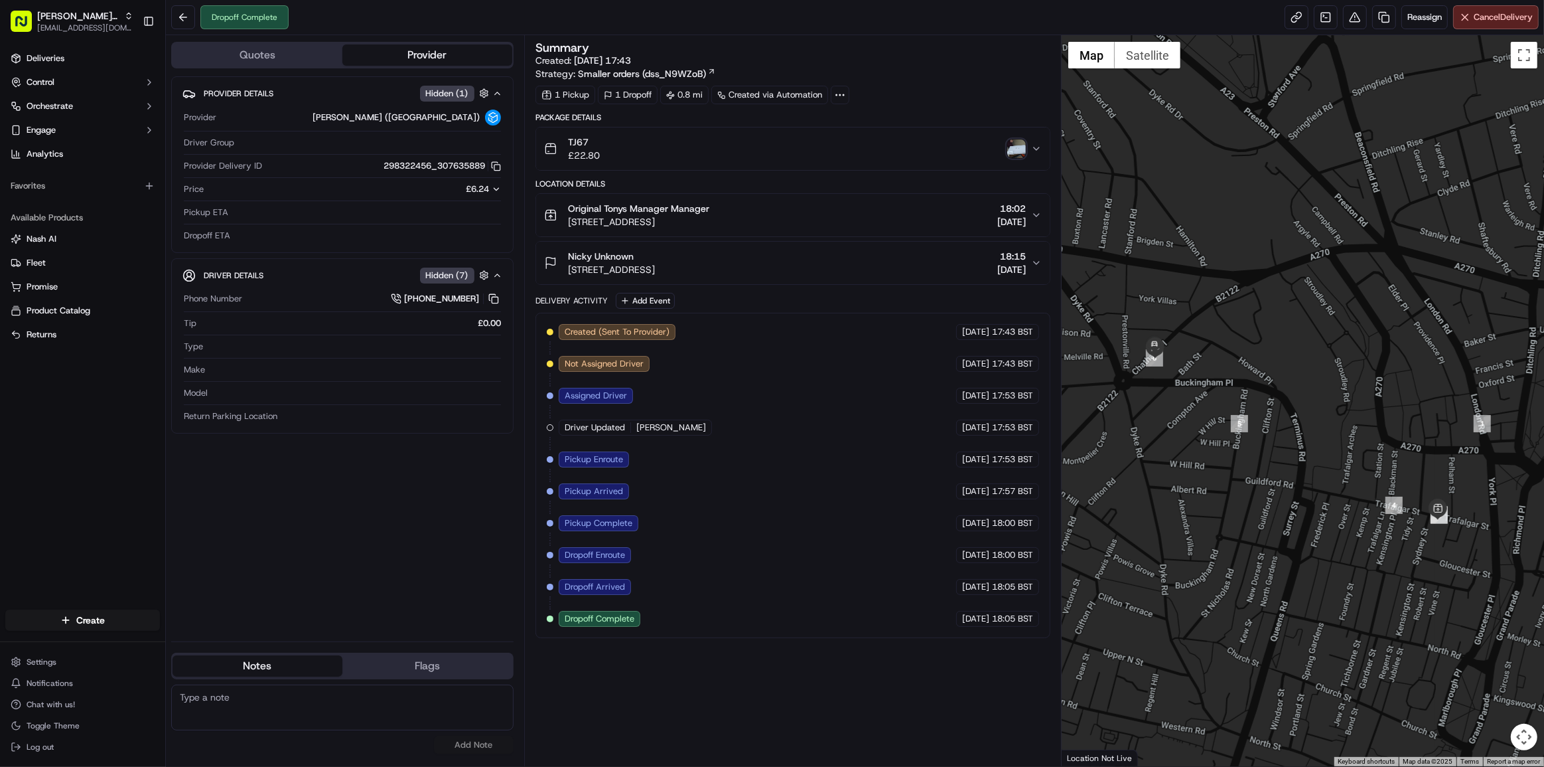
drag, startPoint x: 1292, startPoint y: 451, endPoint x: 1295, endPoint y: 476, distance: 24.7
click at [1295, 476] on div at bounding box center [1303, 400] width 482 height 731
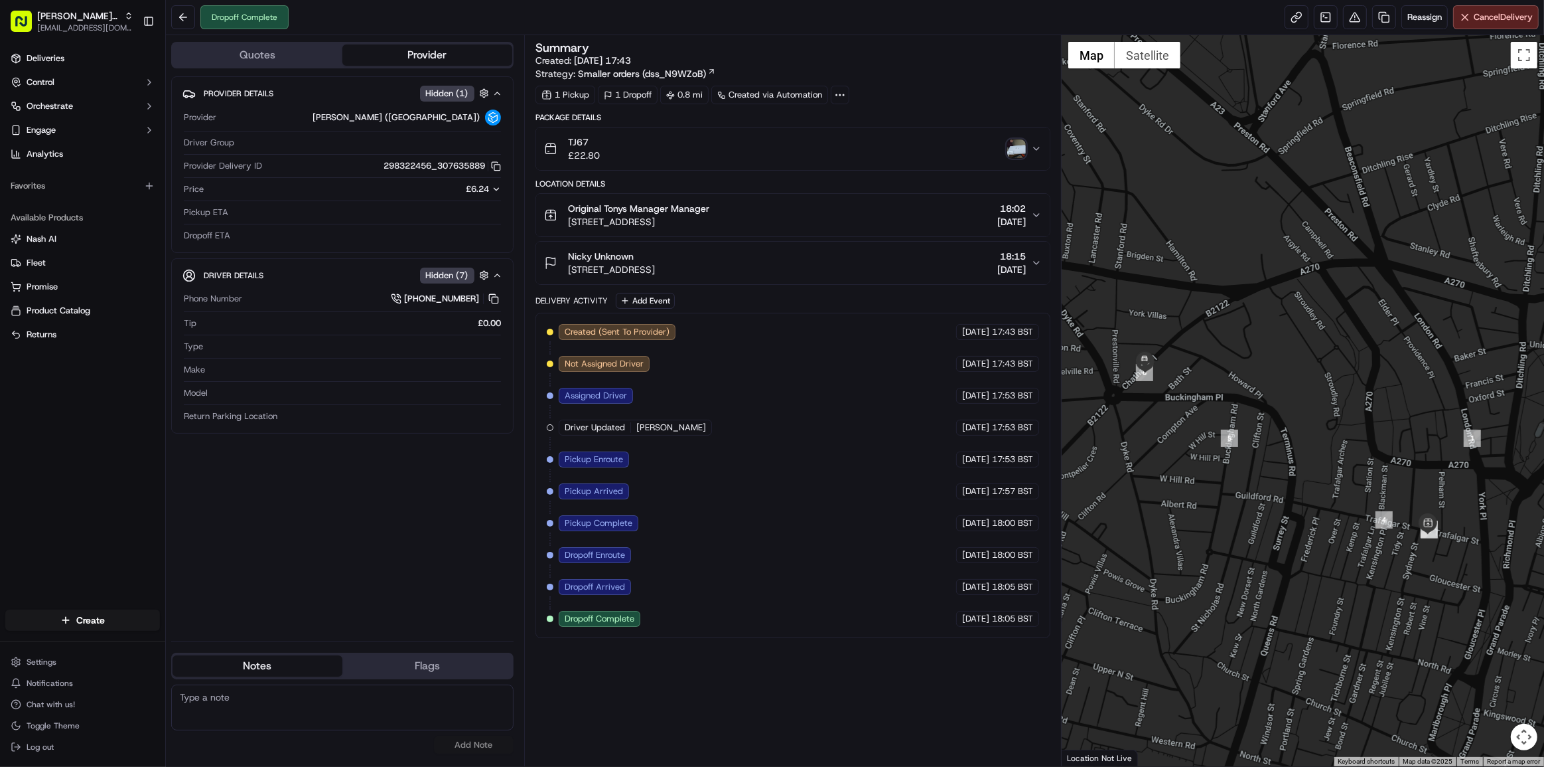
drag, startPoint x: 1314, startPoint y: 499, endPoint x: 1296, endPoint y: 511, distance: 21.5
click at [1307, 510] on div at bounding box center [1303, 400] width 482 height 731
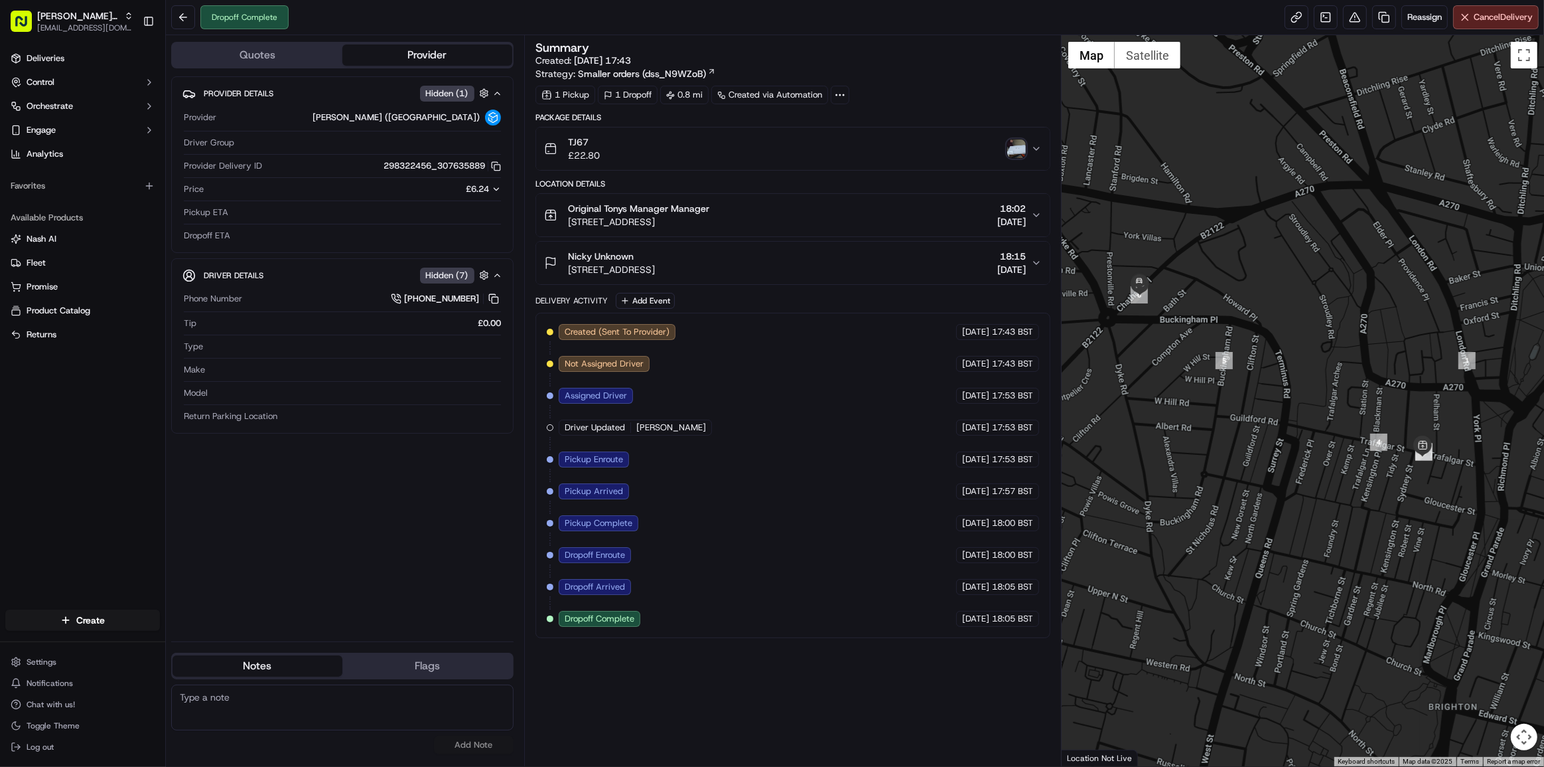
drag, startPoint x: 1295, startPoint y: 511, endPoint x: 1292, endPoint y: 427, distance: 83.7
click at [1292, 427] on div at bounding box center [1303, 400] width 482 height 731
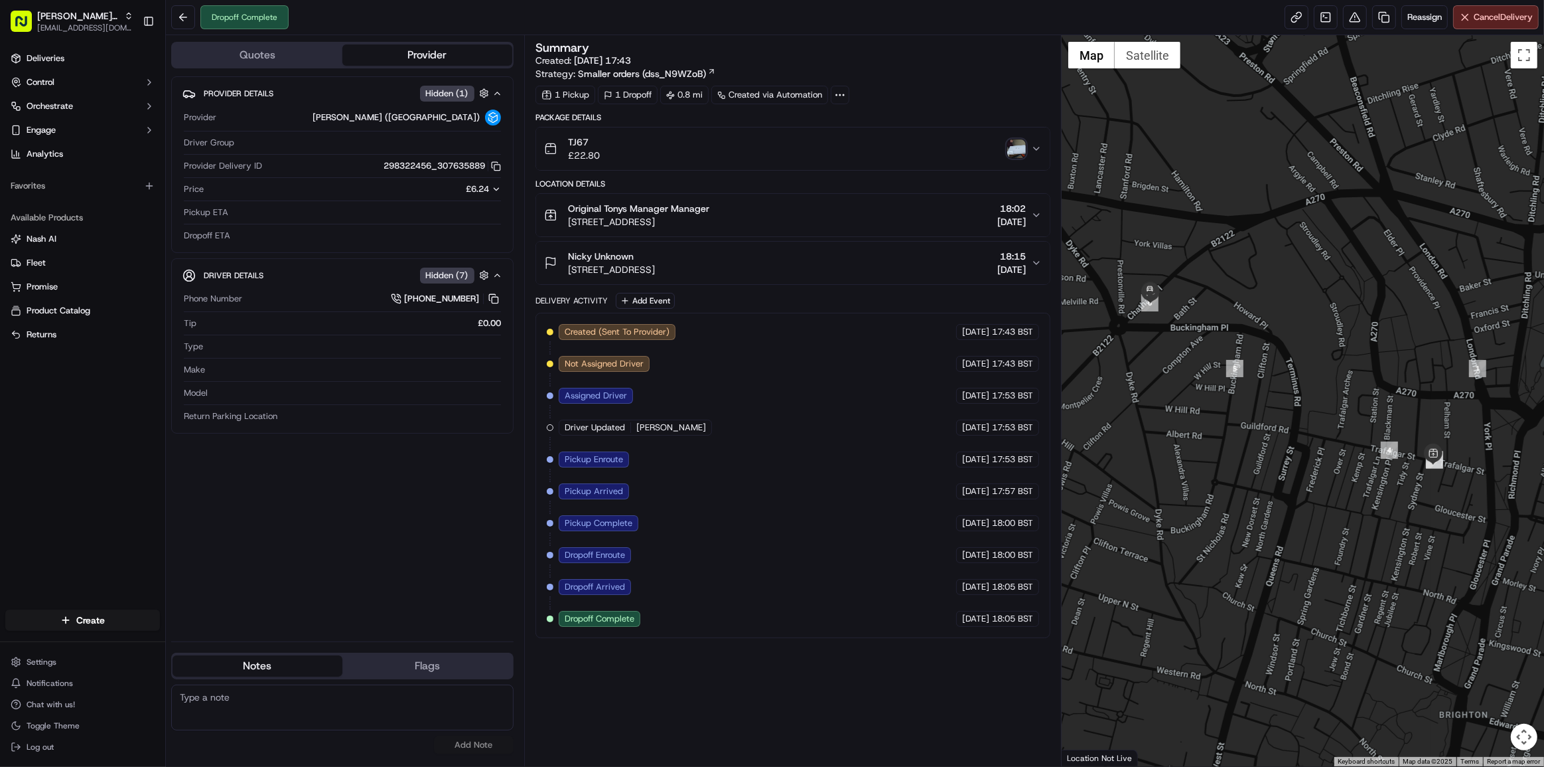
click at [1333, 459] on div at bounding box center [1303, 400] width 482 height 731
click at [226, 46] on button "Quotes" at bounding box center [258, 54] width 170 height 21
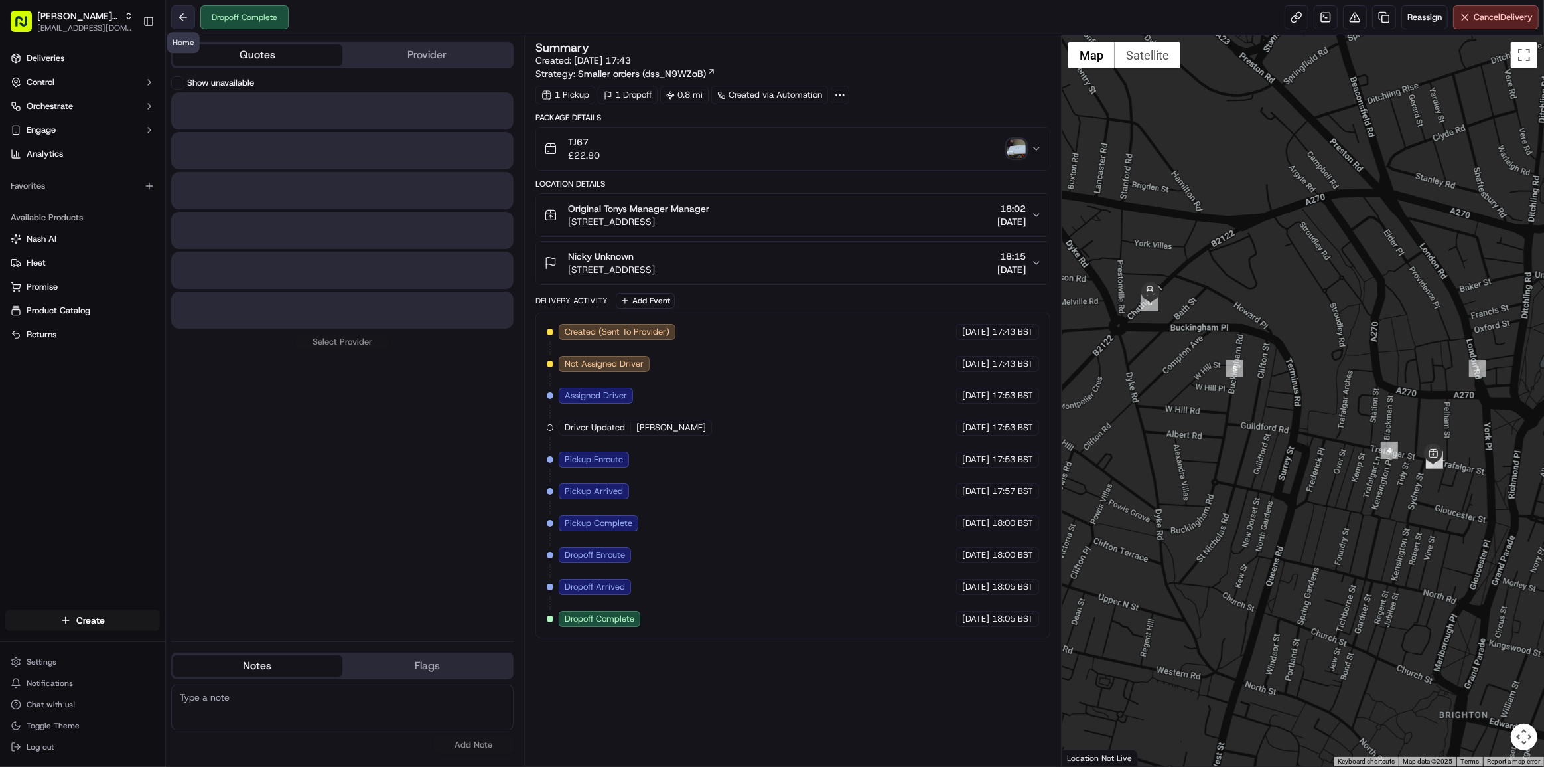
click at [177, 12] on button at bounding box center [183, 17] width 24 height 24
